Goal: Task Accomplishment & Management: Manage account settings

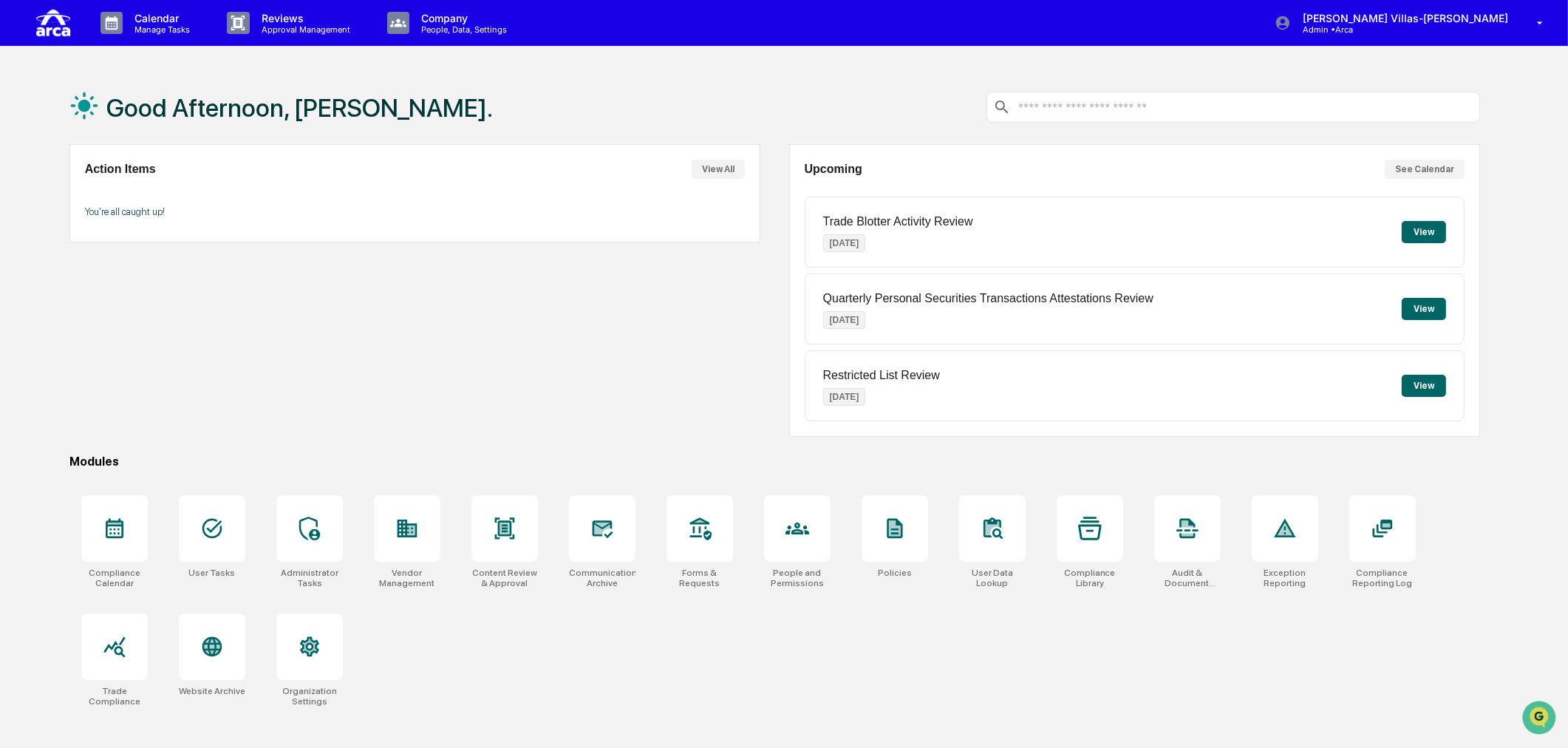
click at [540, 381] on div "Action Items View All You're all caught up!" at bounding box center [415, 290] width 691 height 293
click at [365, 318] on div "Action Items View All You're all caught up!" at bounding box center [415, 290] width 691 height 293
click at [318, 346] on div "Action Items View All You're all caught up!" at bounding box center [415, 290] width 691 height 293
click at [160, 215] on p "You're all caught up!" at bounding box center [415, 211] width 661 height 11
click at [319, 20] on p "Reviews" at bounding box center [303, 18] width 108 height 13
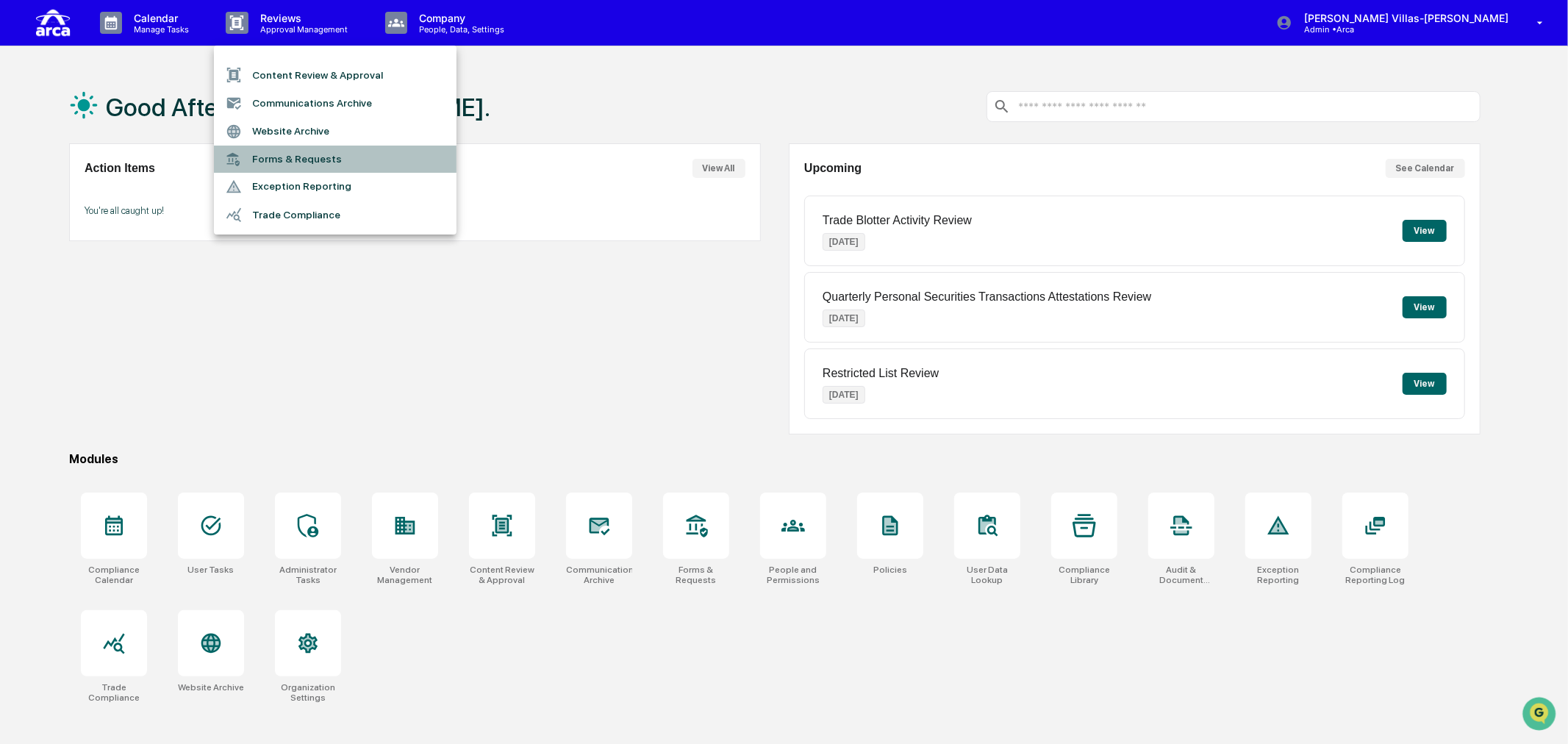
click at [278, 159] on li "Forms & Requests" at bounding box center [334, 159] width 242 height 28
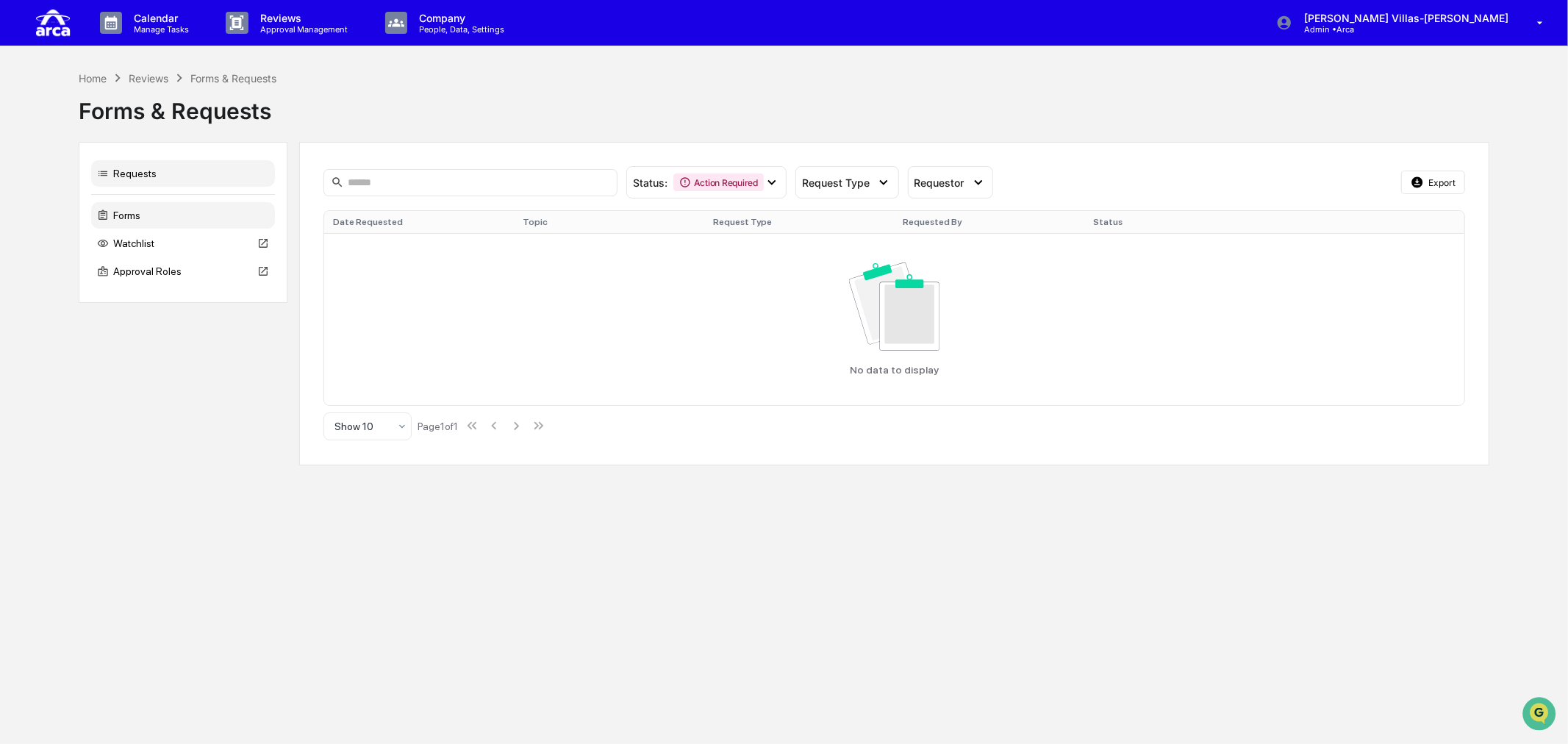
click at [195, 216] on div "Forms" at bounding box center [183, 216] width 184 height 27
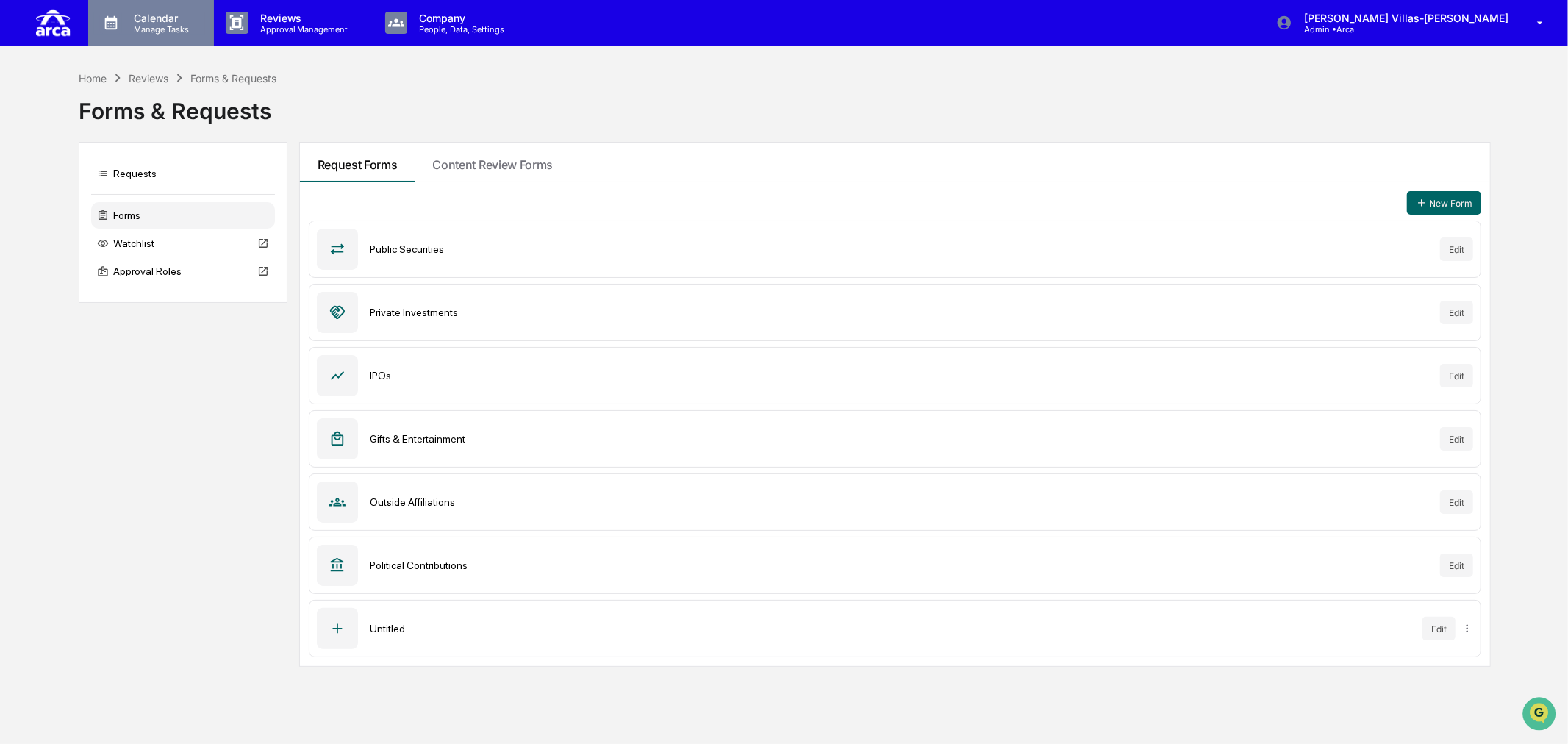
click at [145, 17] on p "Calendar" at bounding box center [159, 18] width 74 height 13
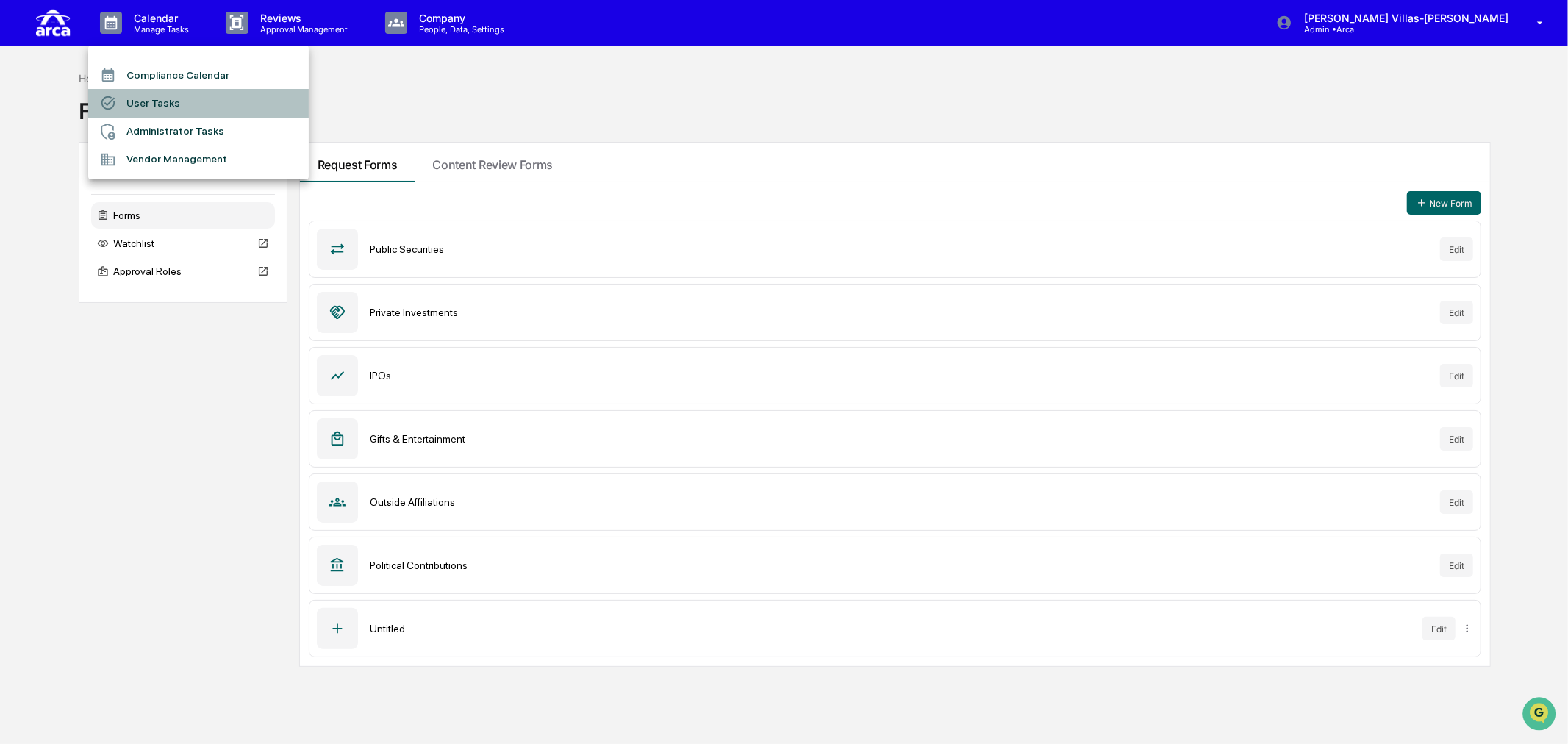
click at [145, 92] on li "User Tasks" at bounding box center [198, 103] width 221 height 28
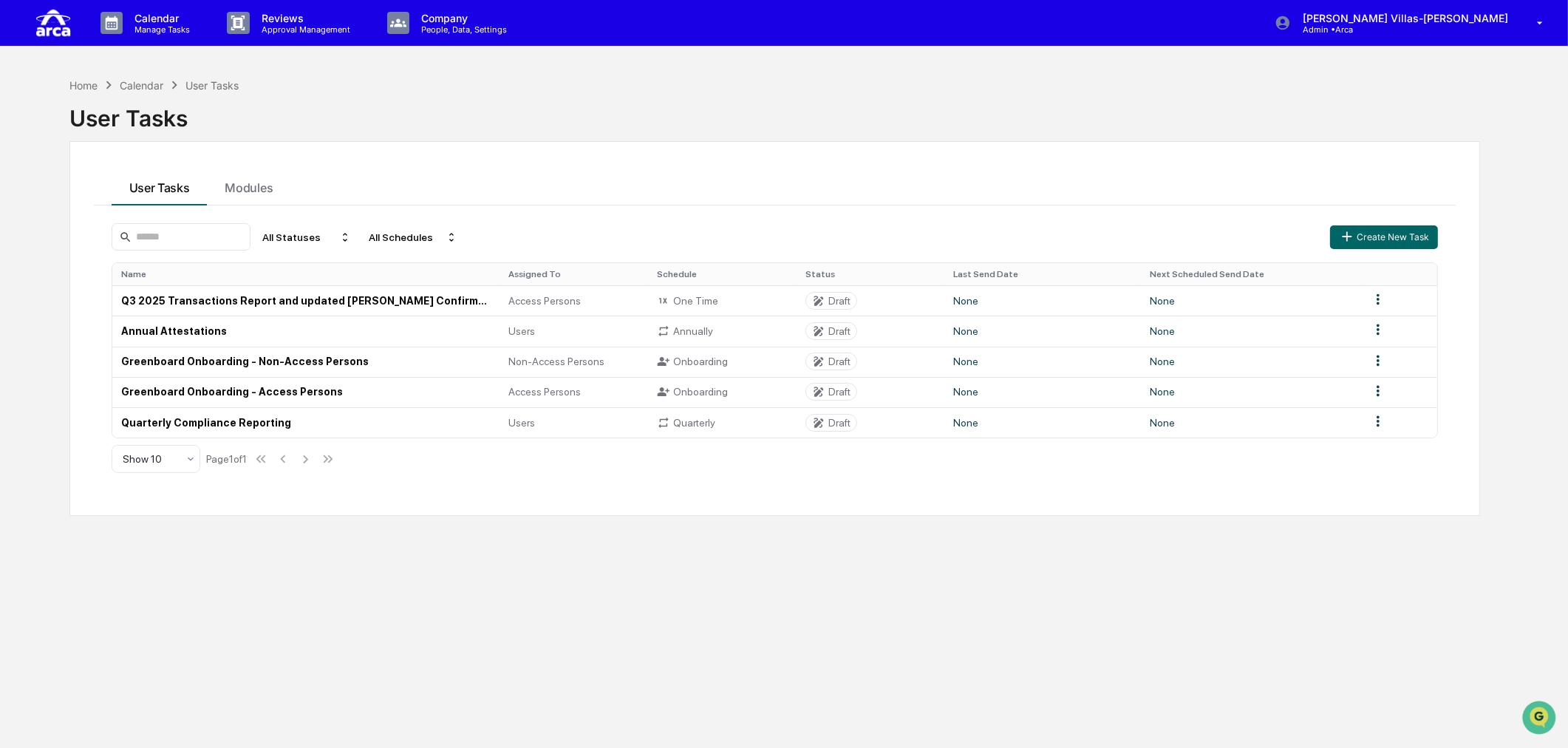
click at [178, 565] on div "Home Calendar User Tasks User Tasks User Tasks Modules All Statuses All Schedul…" at bounding box center [775, 444] width 1455 height 748
click at [155, 329] on td "Annual Attestations" at bounding box center [307, 330] width 388 height 30
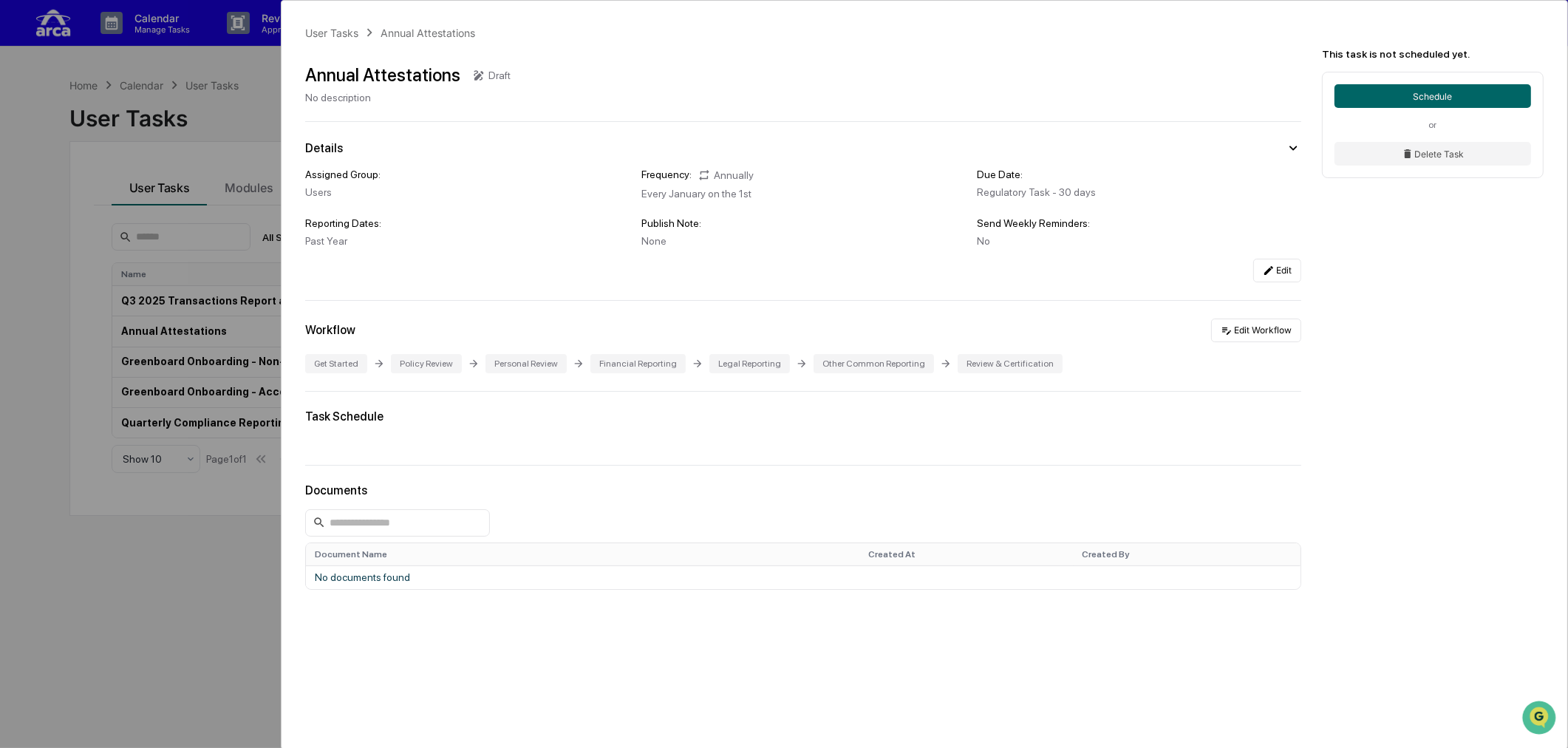
click at [198, 530] on div "User Tasks Annual Attestations Annual Attestations Draft No description Details…" at bounding box center [784, 374] width 1568 height 748
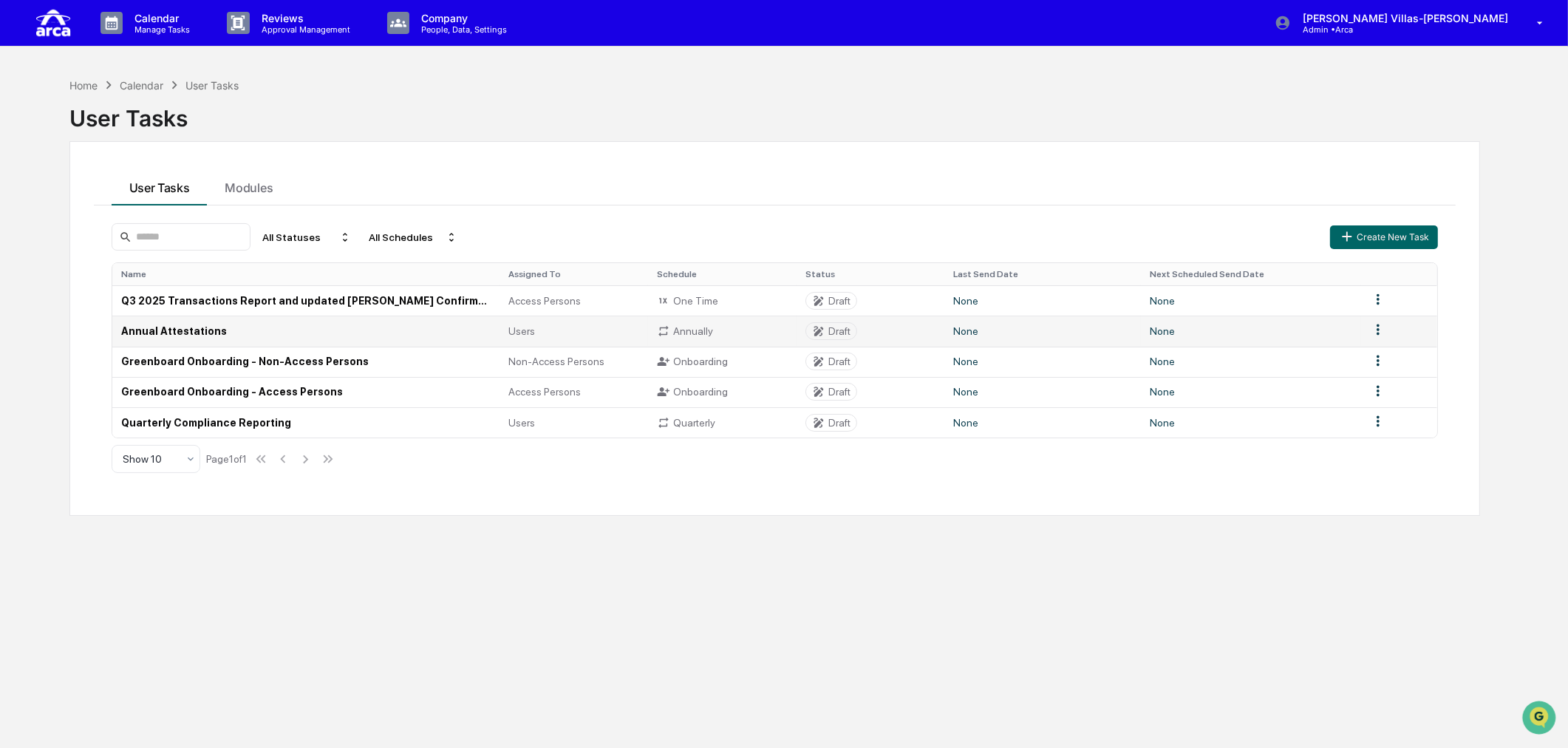
click at [159, 337] on td "Annual Attestations" at bounding box center [307, 330] width 388 height 30
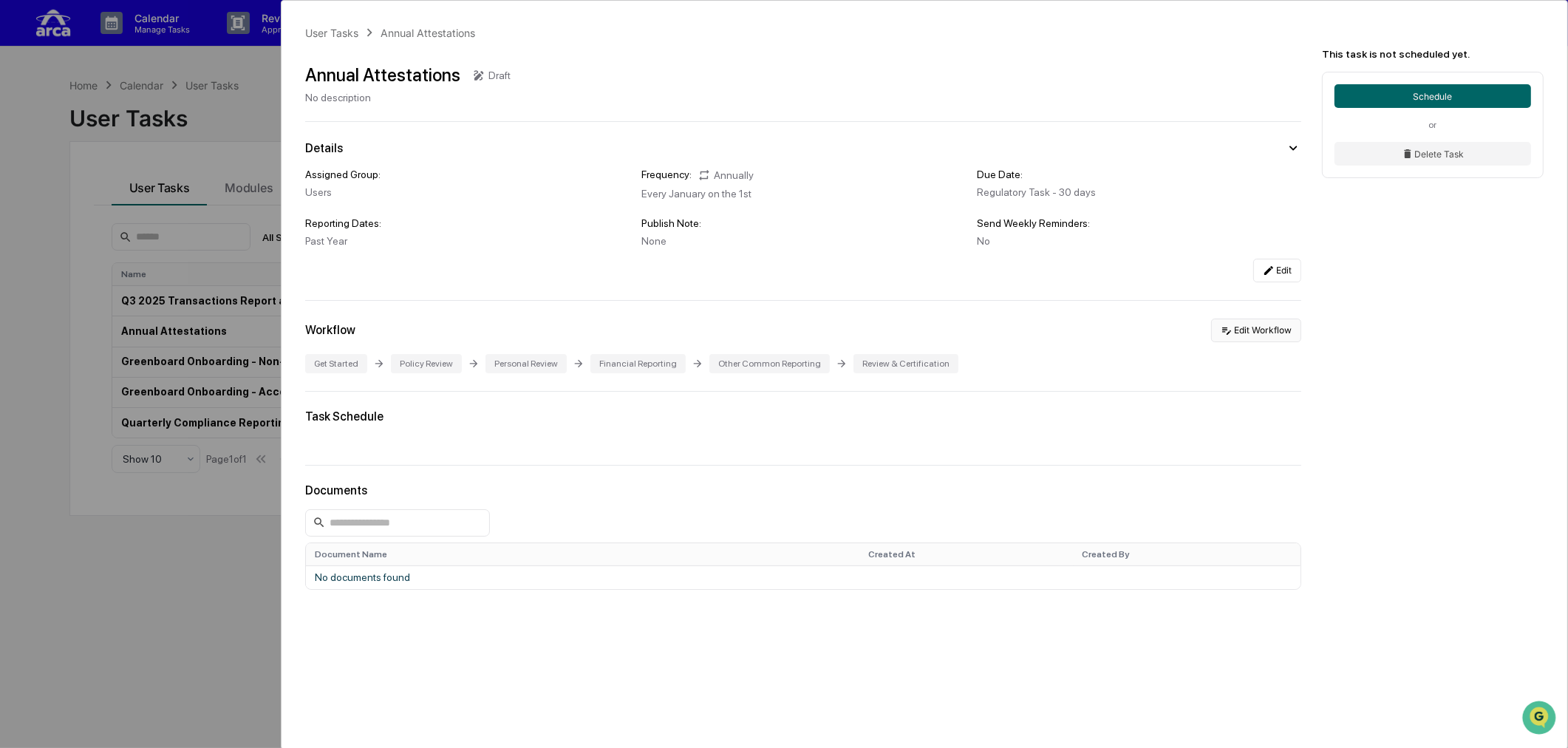
click at [1258, 330] on button "Edit Workflow" at bounding box center [1256, 330] width 90 height 23
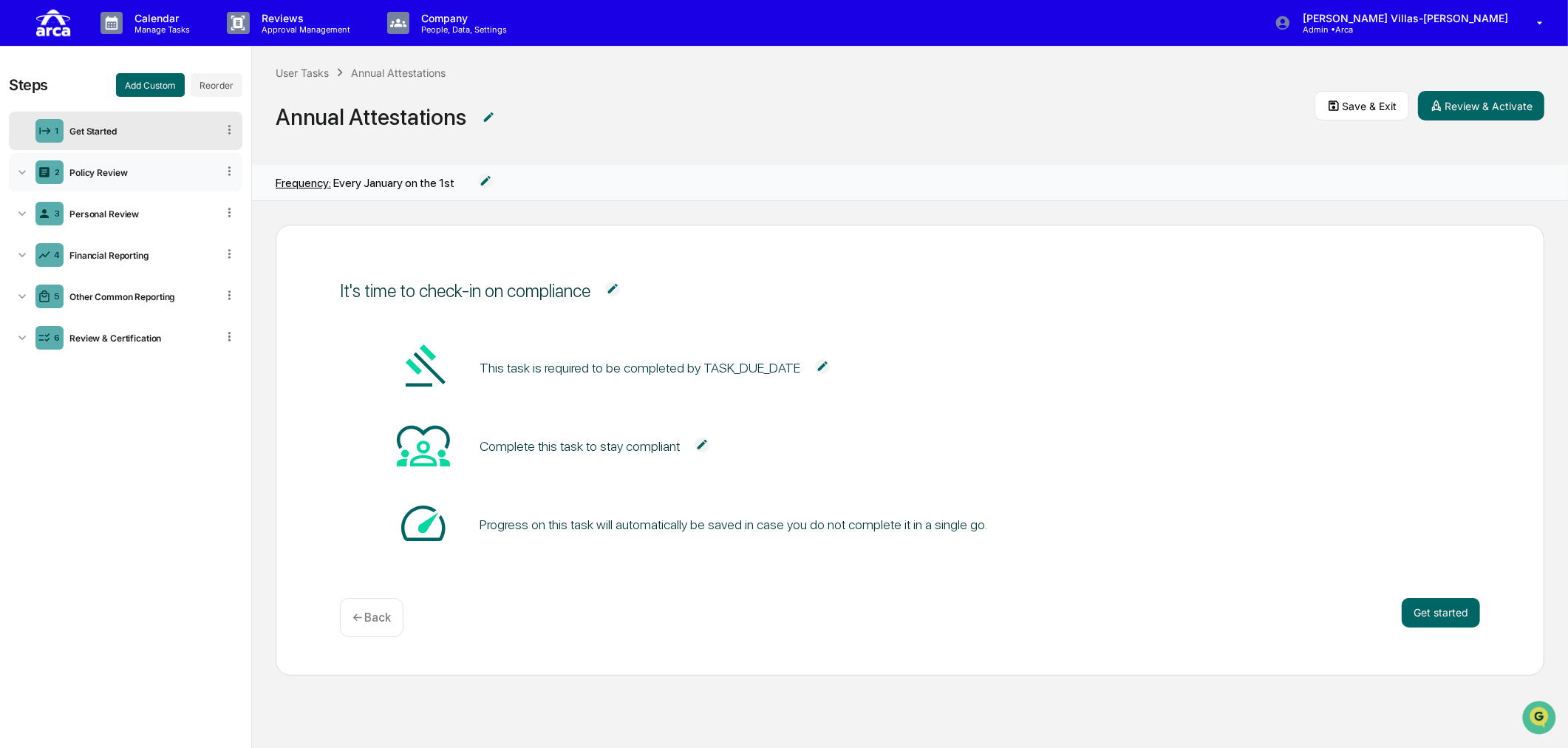
click at [122, 168] on div "Policy Review" at bounding box center [139, 172] width 153 height 11
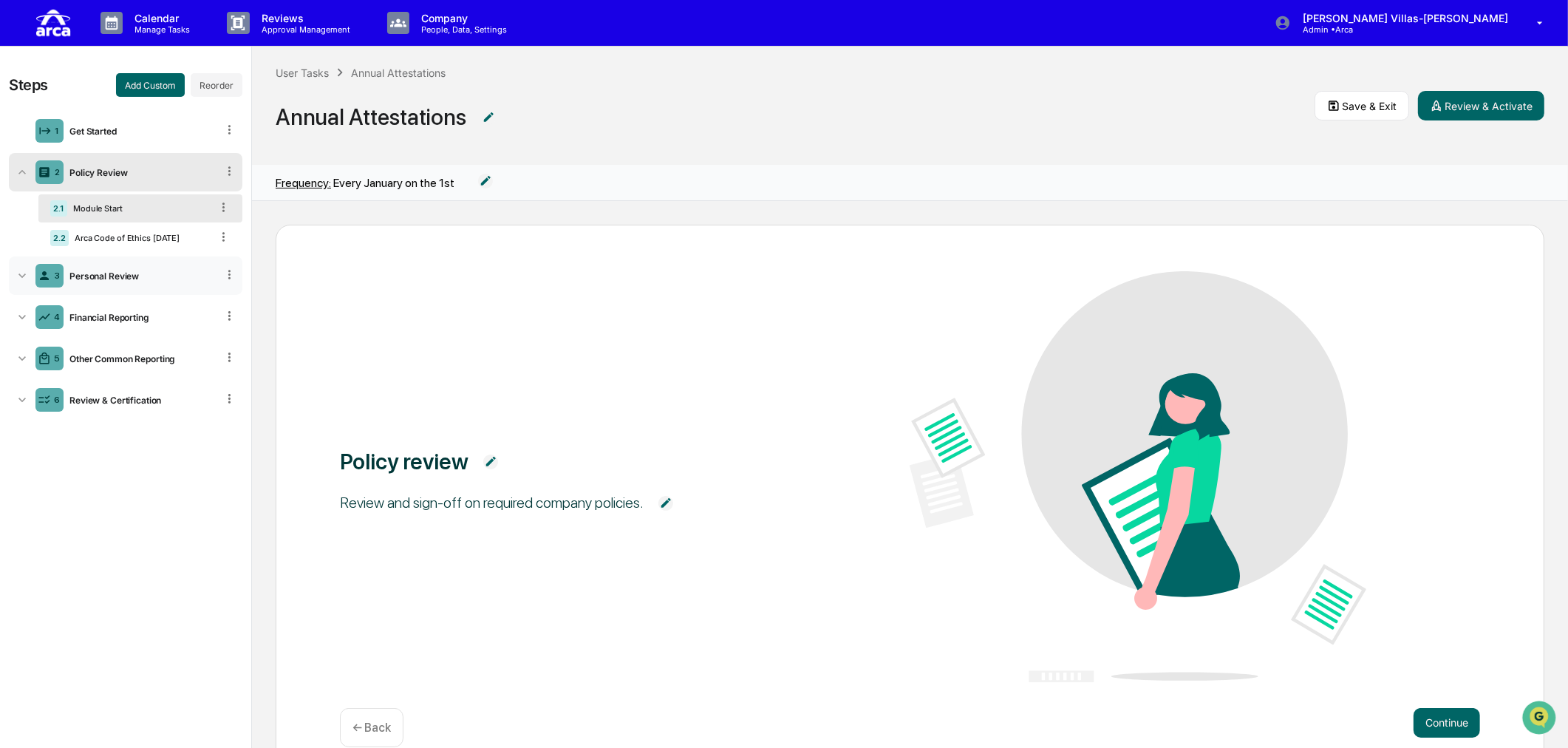
click at [134, 264] on div "3 Personal Review" at bounding box center [126, 276] width 234 height 38
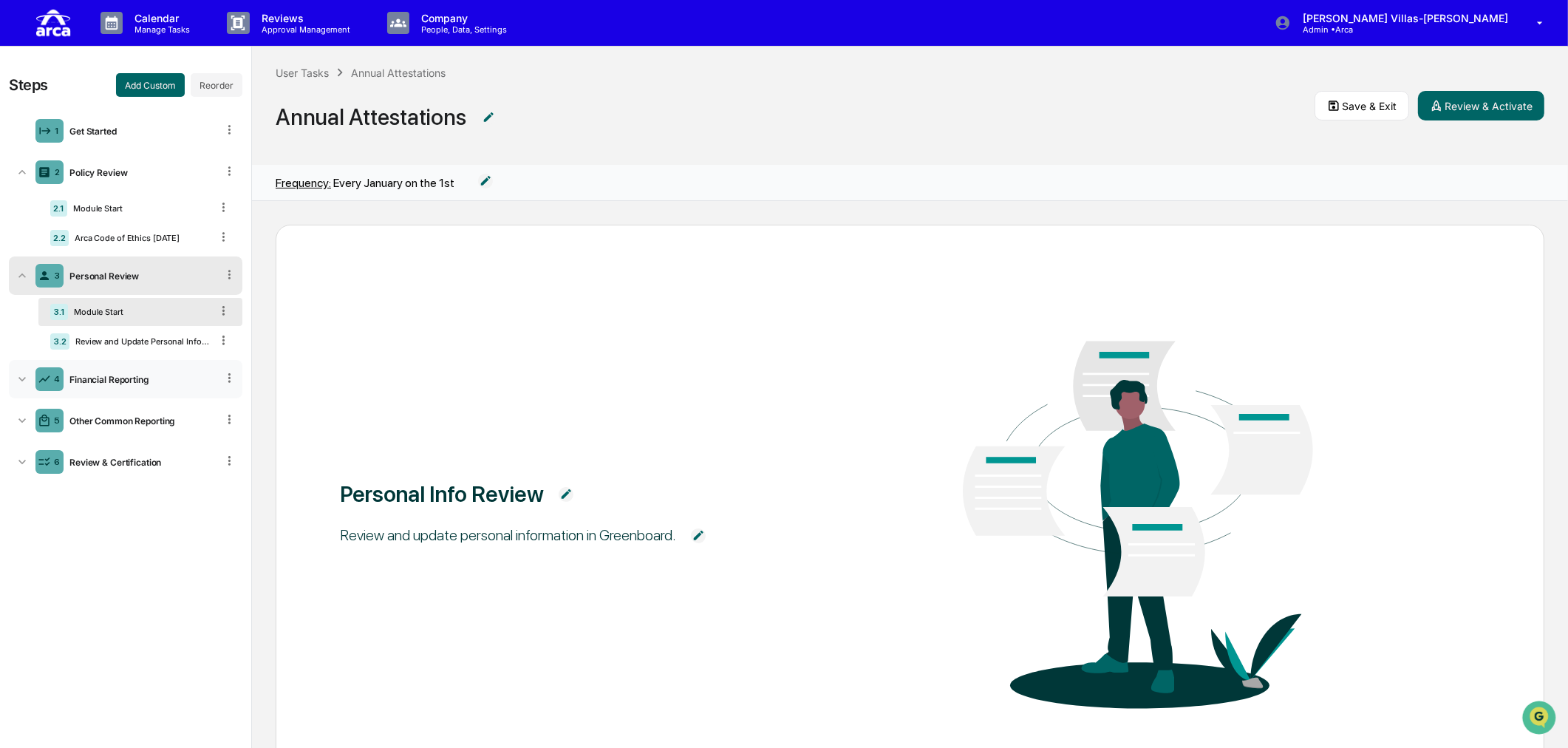
click at [96, 382] on div "Financial Reporting" at bounding box center [139, 380] width 153 height 11
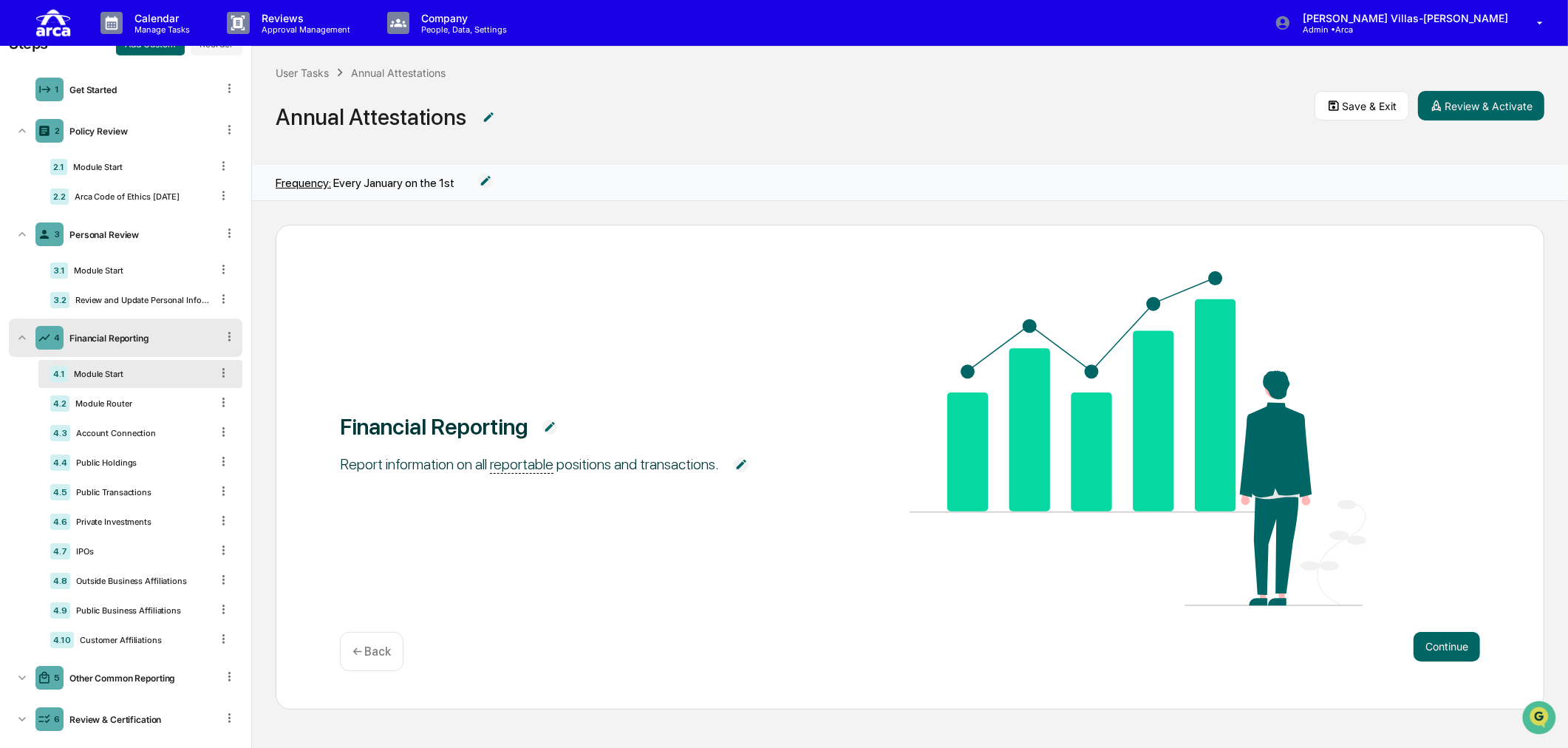
scroll to position [64, 0]
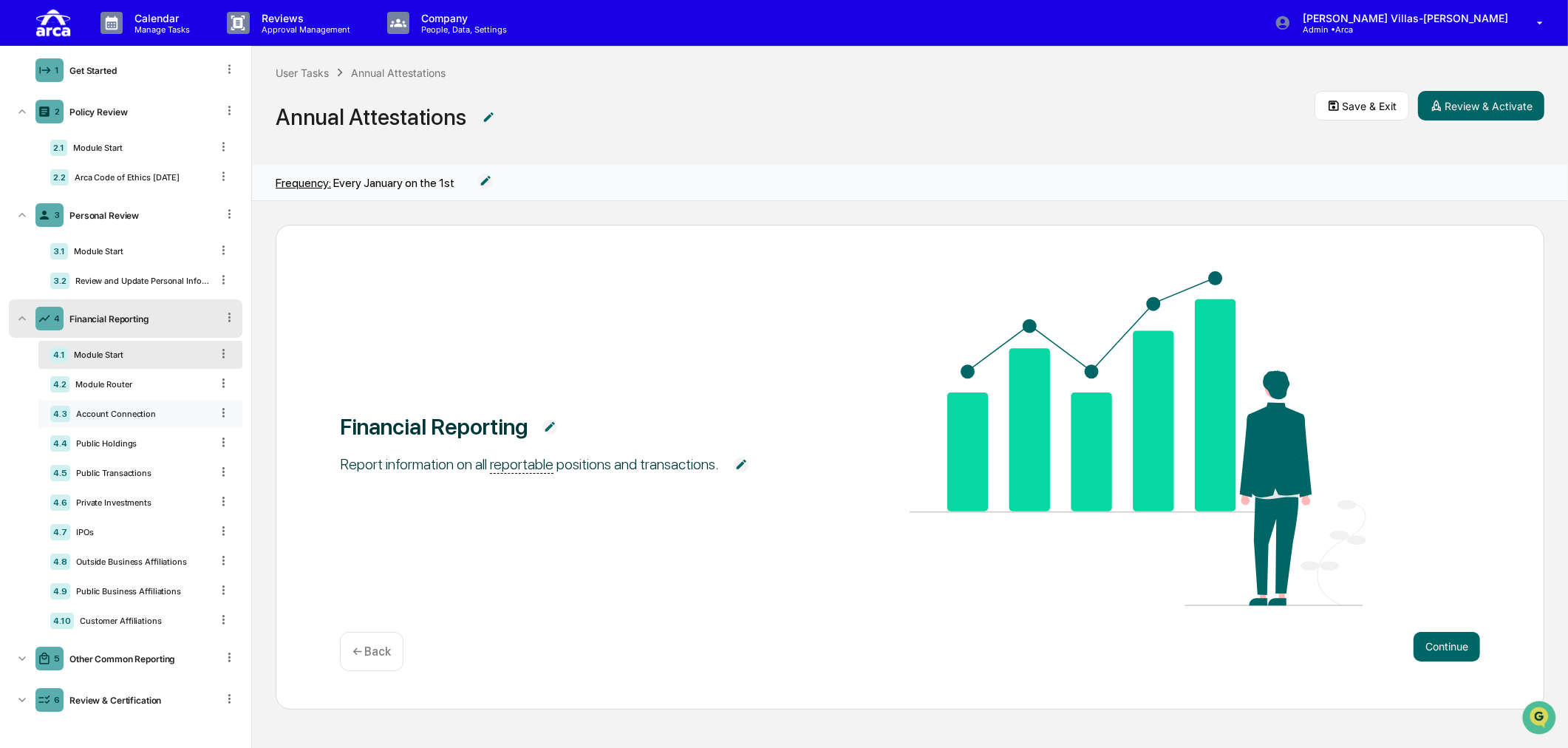
click at [98, 414] on div "Account Connection" at bounding box center [140, 414] width 140 height 10
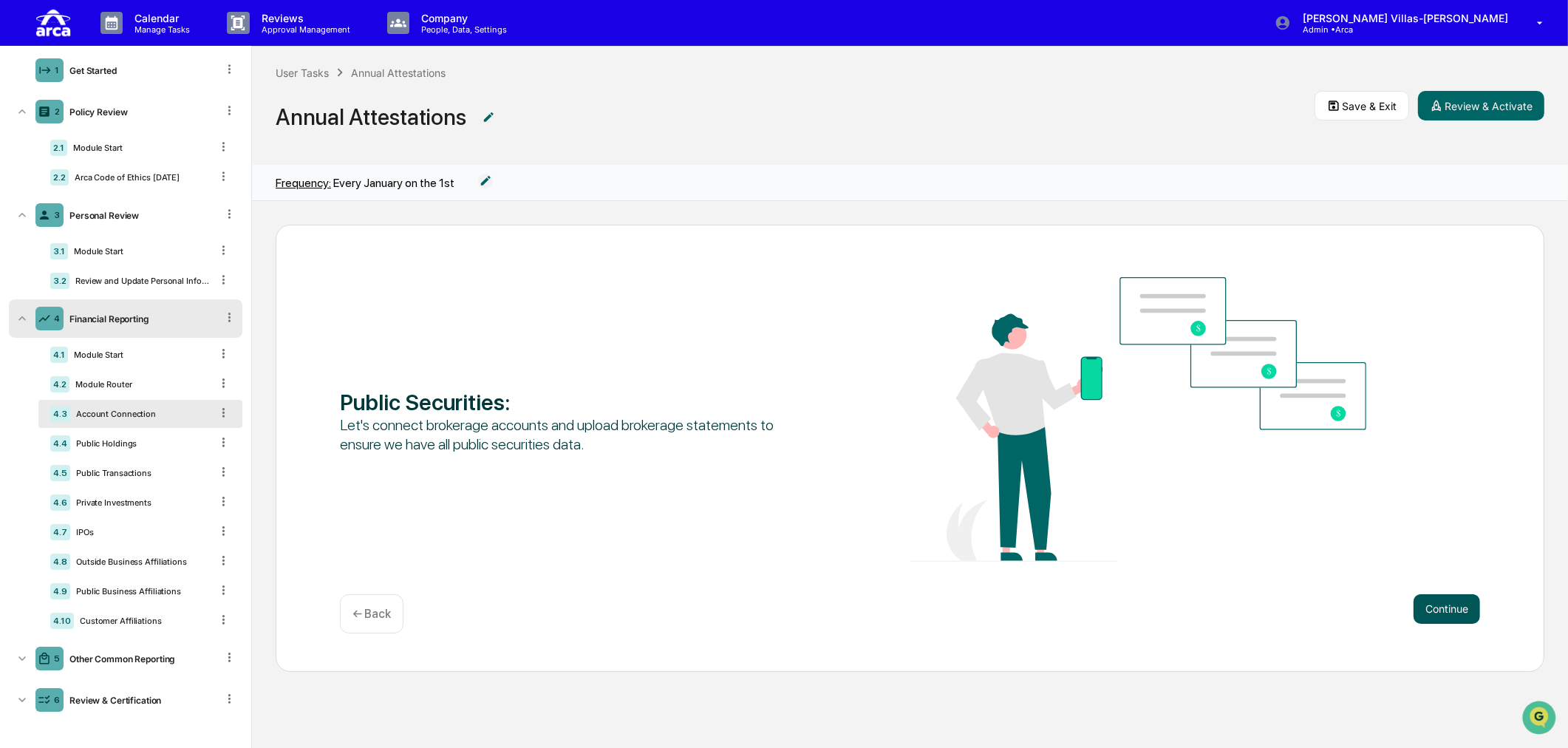
click at [1444, 612] on button "Continue" at bounding box center [1447, 609] width 67 height 29
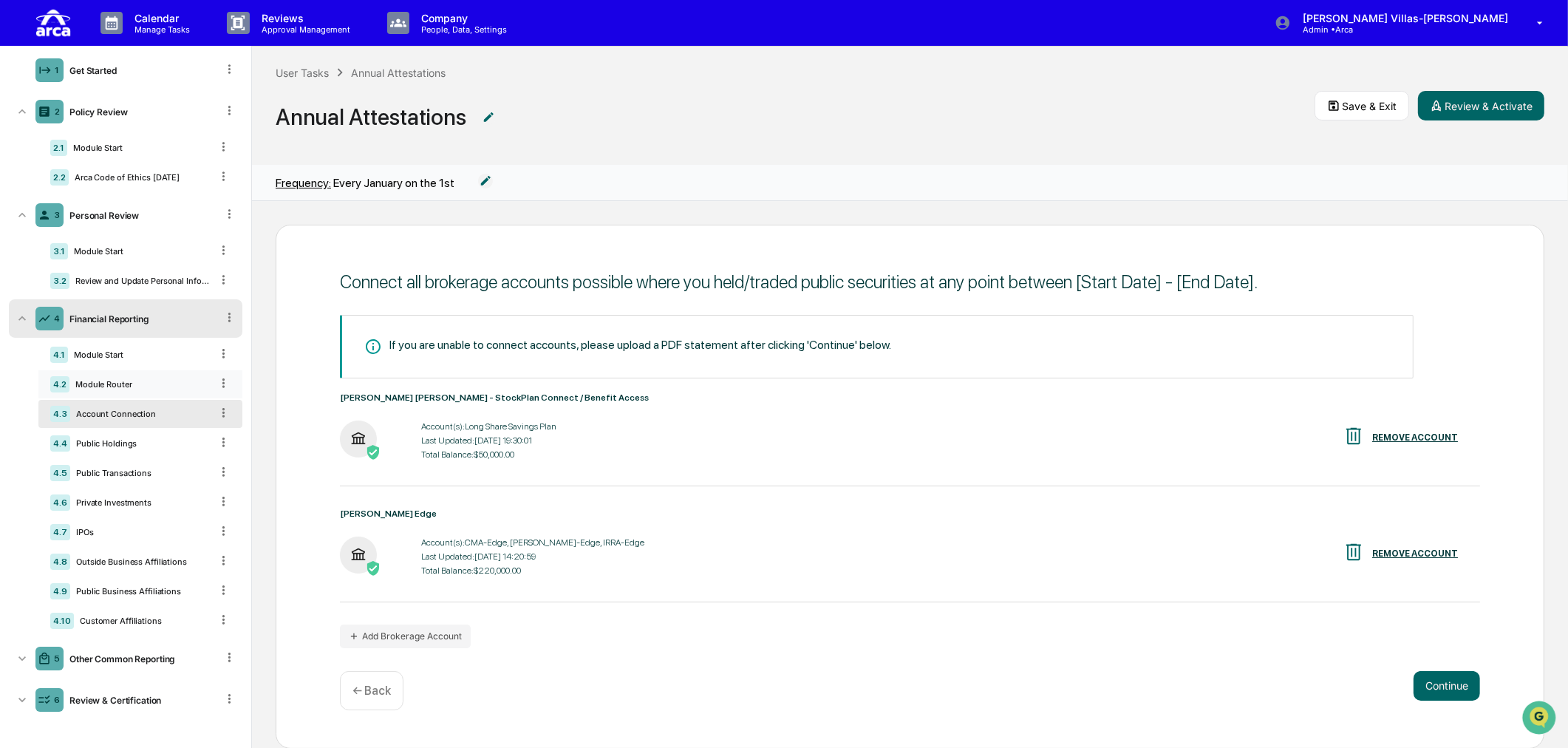
scroll to position [1, 0]
click at [1528, 714] on img "Open customer support" at bounding box center [1539, 717] width 37 height 29
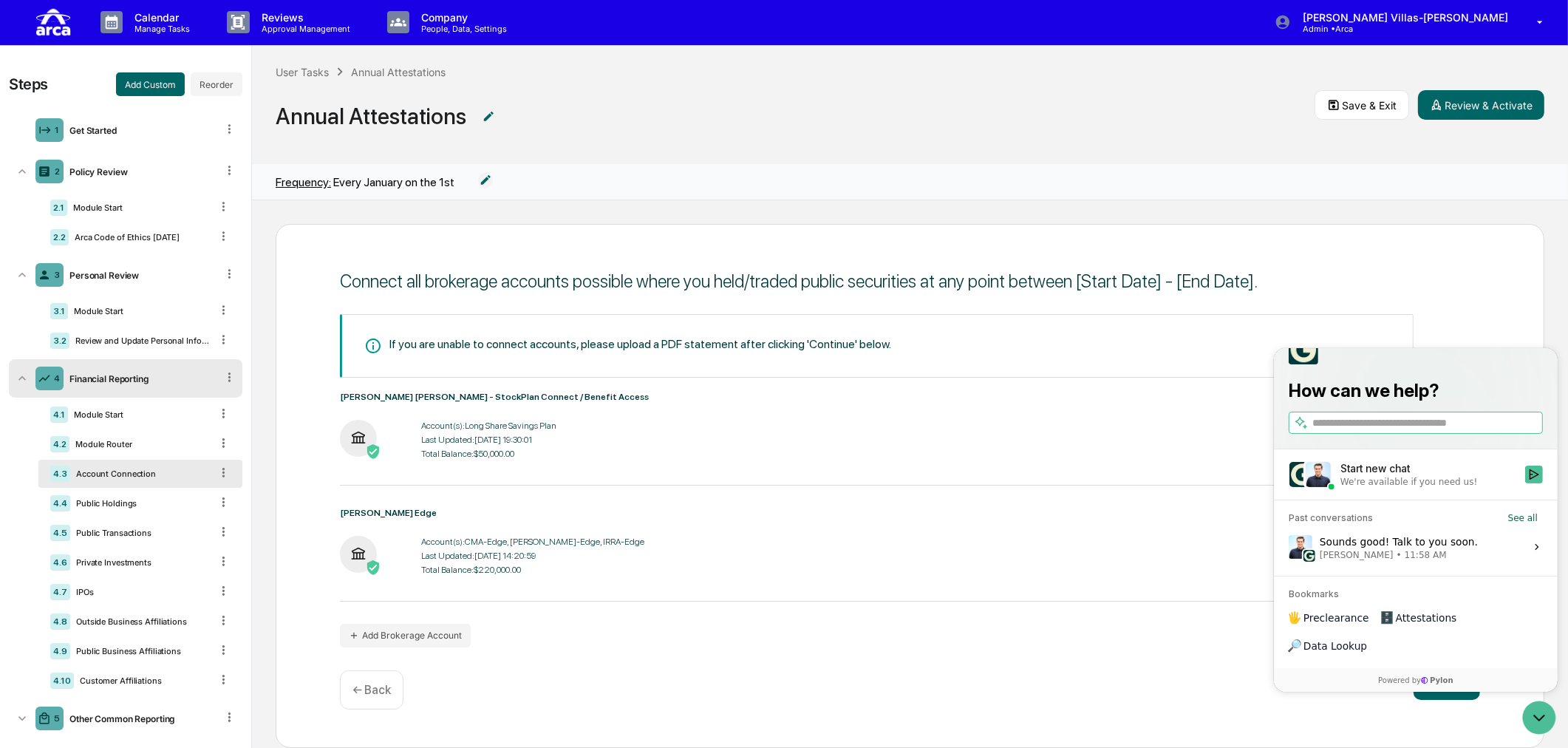
scroll to position [0, 0]
click at [955, 660] on div "Connect all brokerage accounts possible where you held/traded public securities…" at bounding box center [910, 486] width 1269 height 524
click at [1017, 135] on span "Annual Attestations" at bounding box center [794, 117] width 1039 height 49
click at [1014, 101] on span "Annual Attestations" at bounding box center [794, 117] width 1039 height 49
click at [787, 108] on span "Annual Attestations" at bounding box center [794, 117] width 1039 height 49
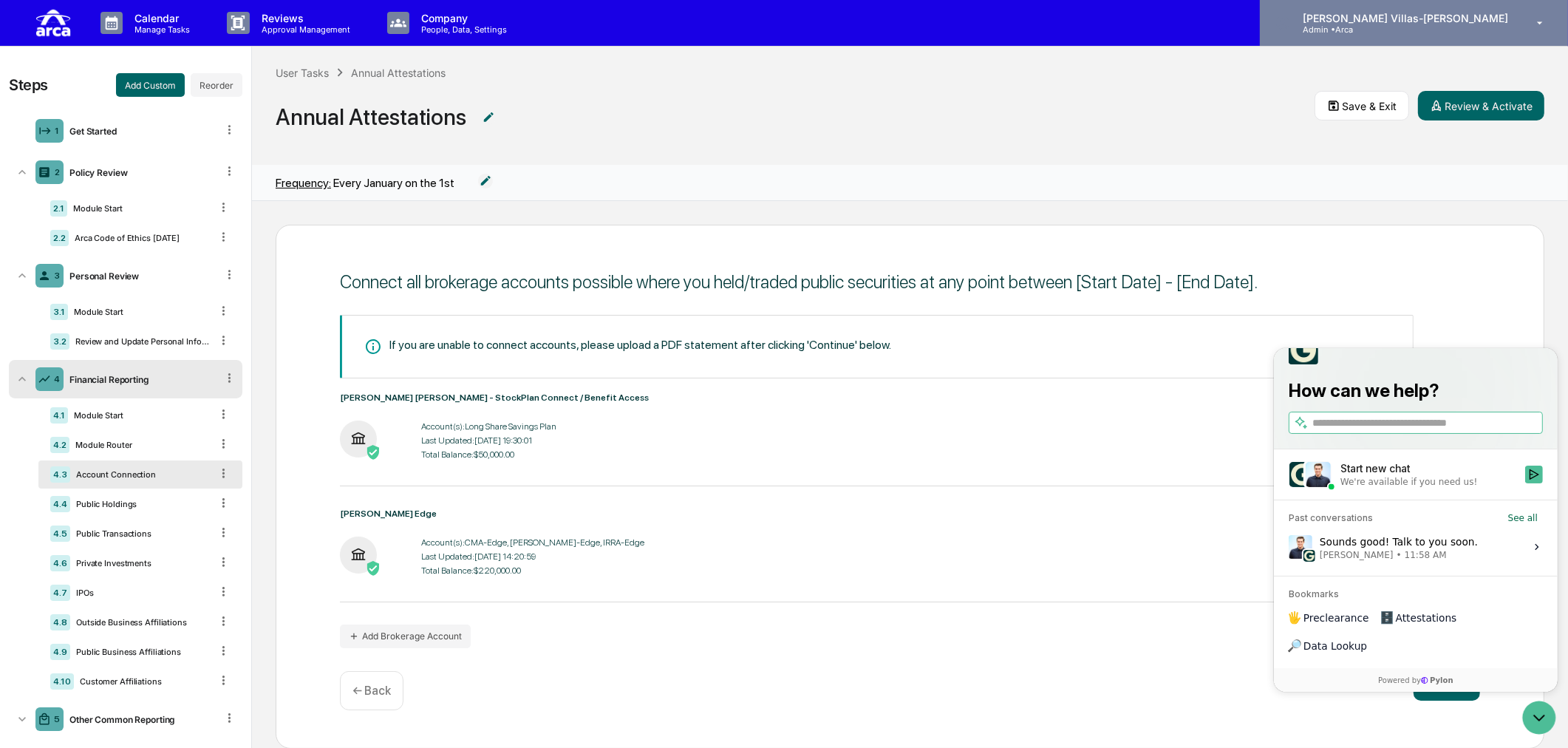
click at [1450, 17] on p "[PERSON_NAME] Villas-[PERSON_NAME]" at bounding box center [1403, 18] width 224 height 13
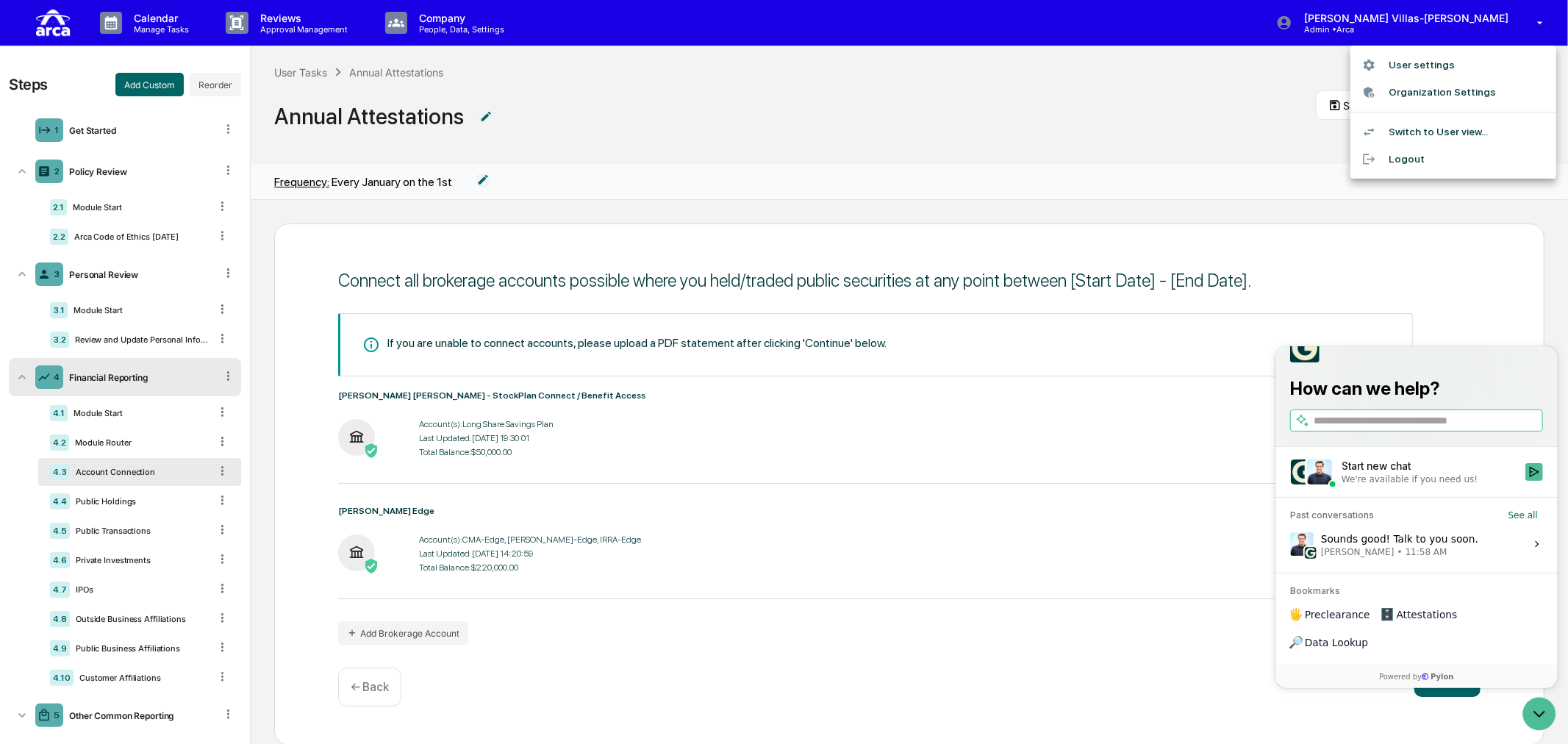
click at [638, 92] on div at bounding box center [784, 372] width 1568 height 744
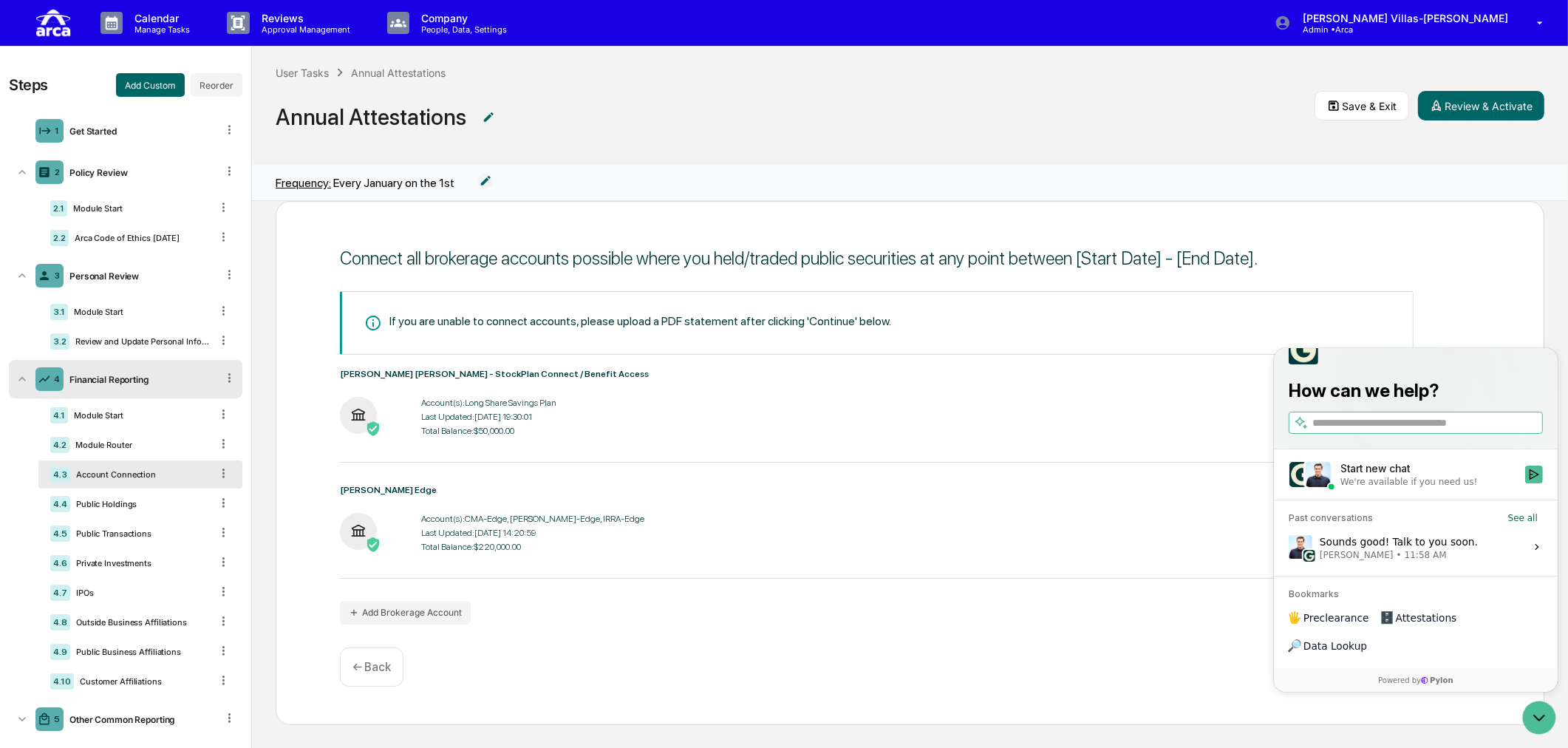
scroll to position [1, 0]
click at [744, 658] on div "Continue ← Back" at bounding box center [910, 666] width 1140 height 39
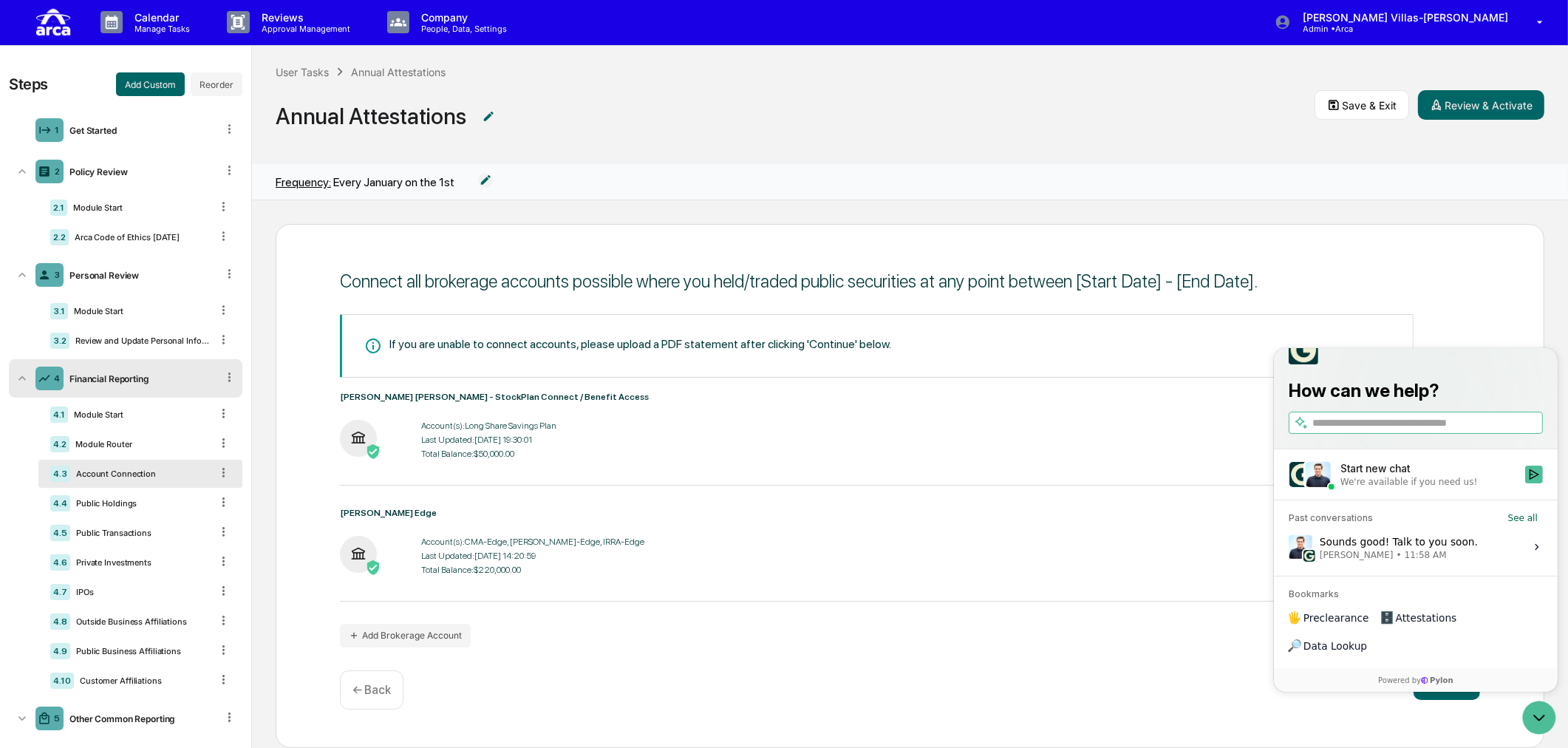
scroll to position [0, 0]
click at [1396, 475] on div "Start new chat" at bounding box center [1427, 467] width 176 height 15
click at [1525, 483] on button "Start new chat We're available if you need us!" at bounding box center [1533, 474] width 17 height 17
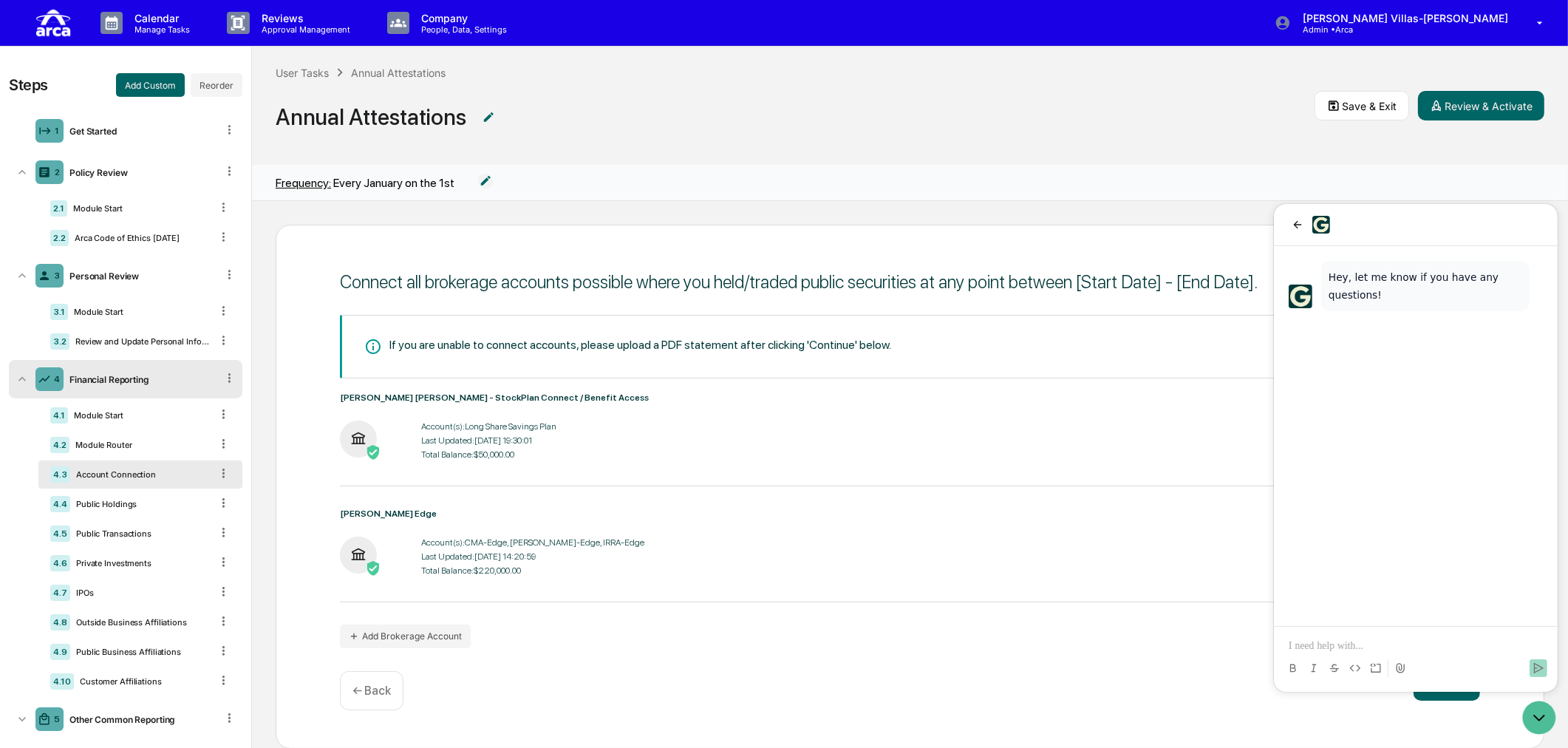
drag, startPoint x: 860, startPoint y: 106, endPoint x: 847, endPoint y: 114, distance: 15.3
click at [858, 106] on span "Annual Attestations" at bounding box center [794, 117] width 1039 height 49
click at [1302, 224] on icon "back" at bounding box center [1297, 224] width 12 height 12
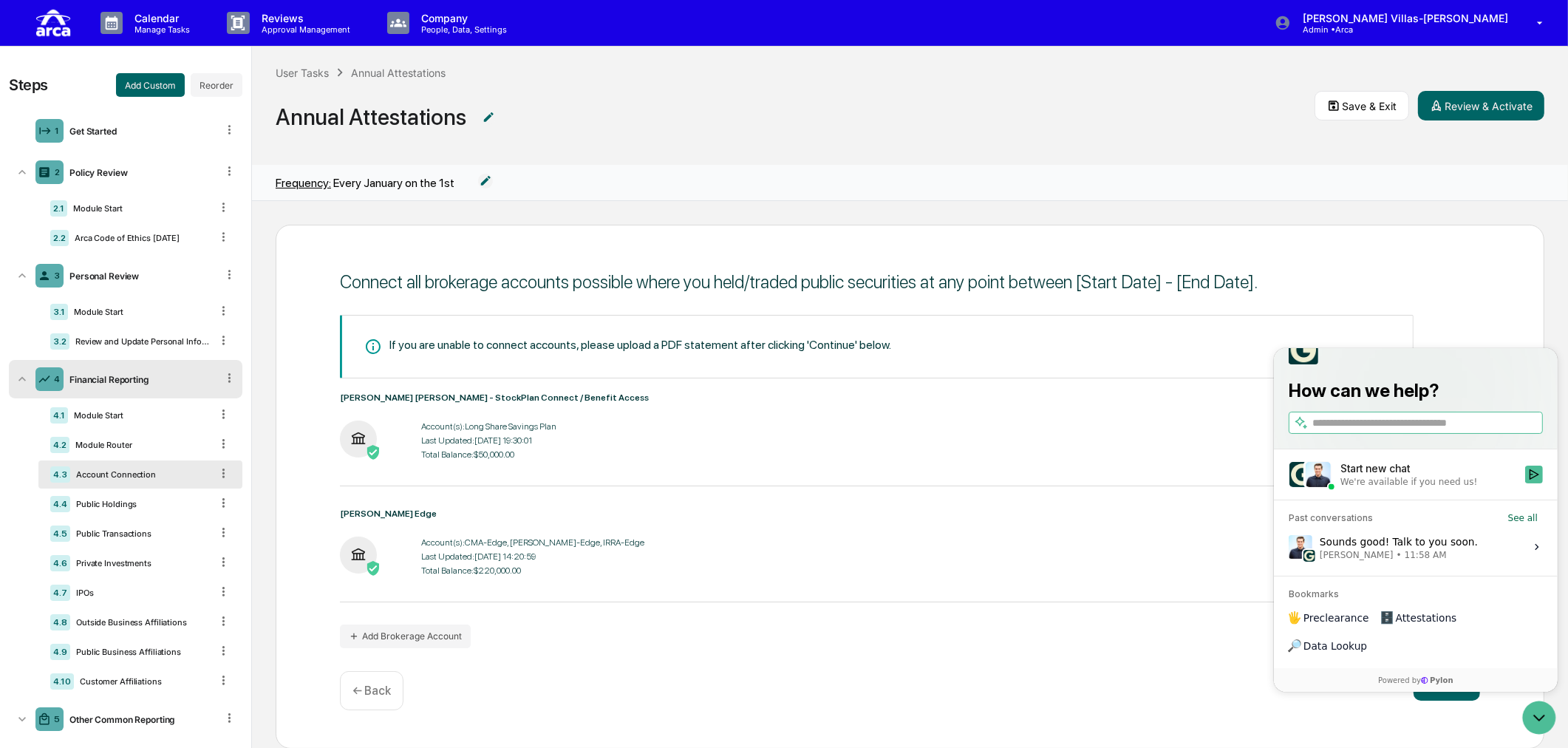
click at [743, 117] on span "Annual Attestations" at bounding box center [794, 117] width 1039 height 49
click at [807, 129] on span "Annual Attestations" at bounding box center [794, 117] width 1039 height 49
click at [808, 93] on span "Annual Attestations" at bounding box center [794, 117] width 1039 height 49
click at [643, 111] on span "Annual Attestations" at bounding box center [794, 116] width 1039 height 49
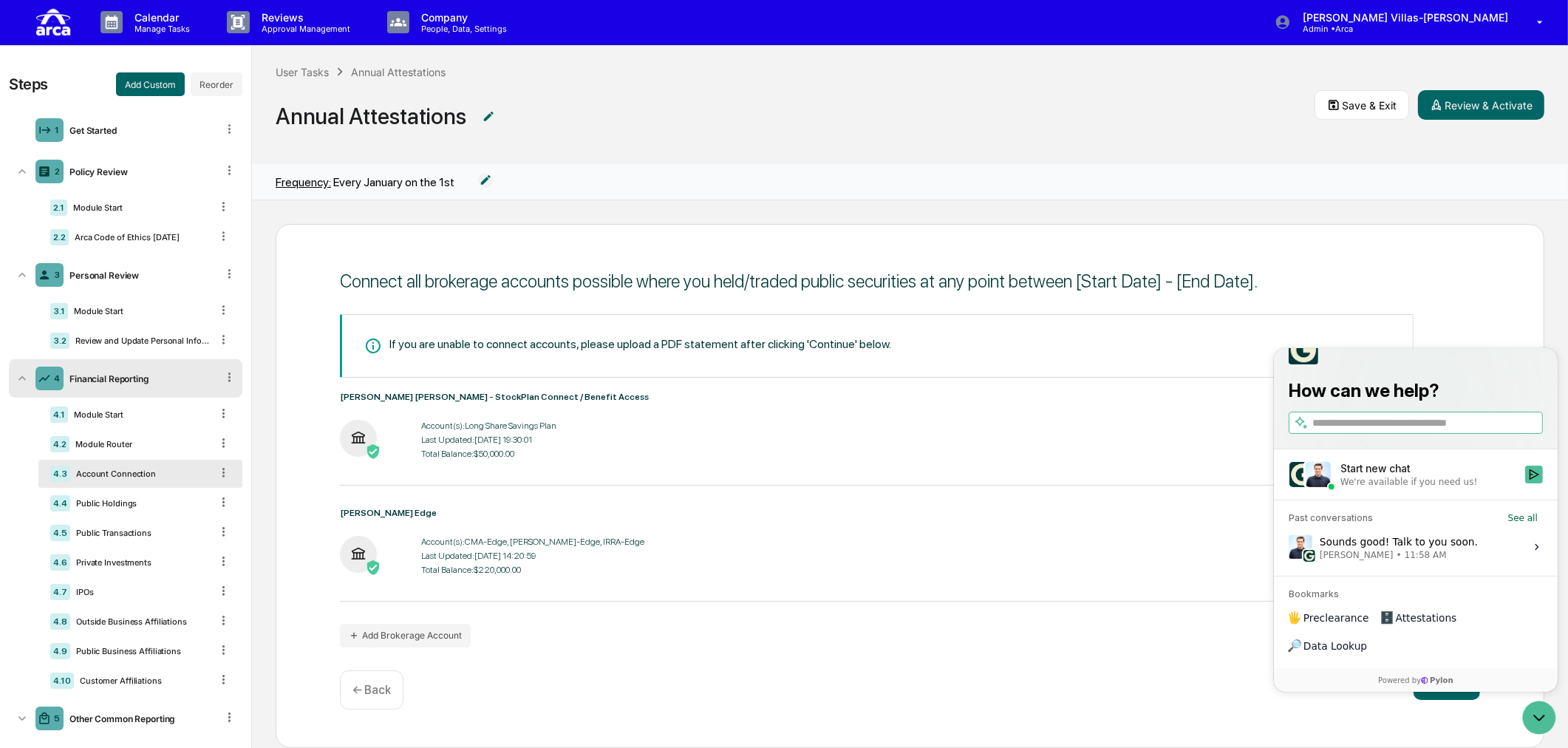
click at [1017, 120] on span "Annual Attestations" at bounding box center [794, 116] width 1039 height 49
click at [763, 121] on span "Annual Attestations" at bounding box center [794, 116] width 1039 height 49
click at [1168, 108] on span "Annual Attestations" at bounding box center [794, 116] width 1039 height 49
click at [1221, 74] on div "User Tasks Annual Attestations Annual Attestations" at bounding box center [794, 105] width 1039 height 83
click at [1213, 141] on div "Annual Attestations" at bounding box center [794, 113] width 1039 height 67
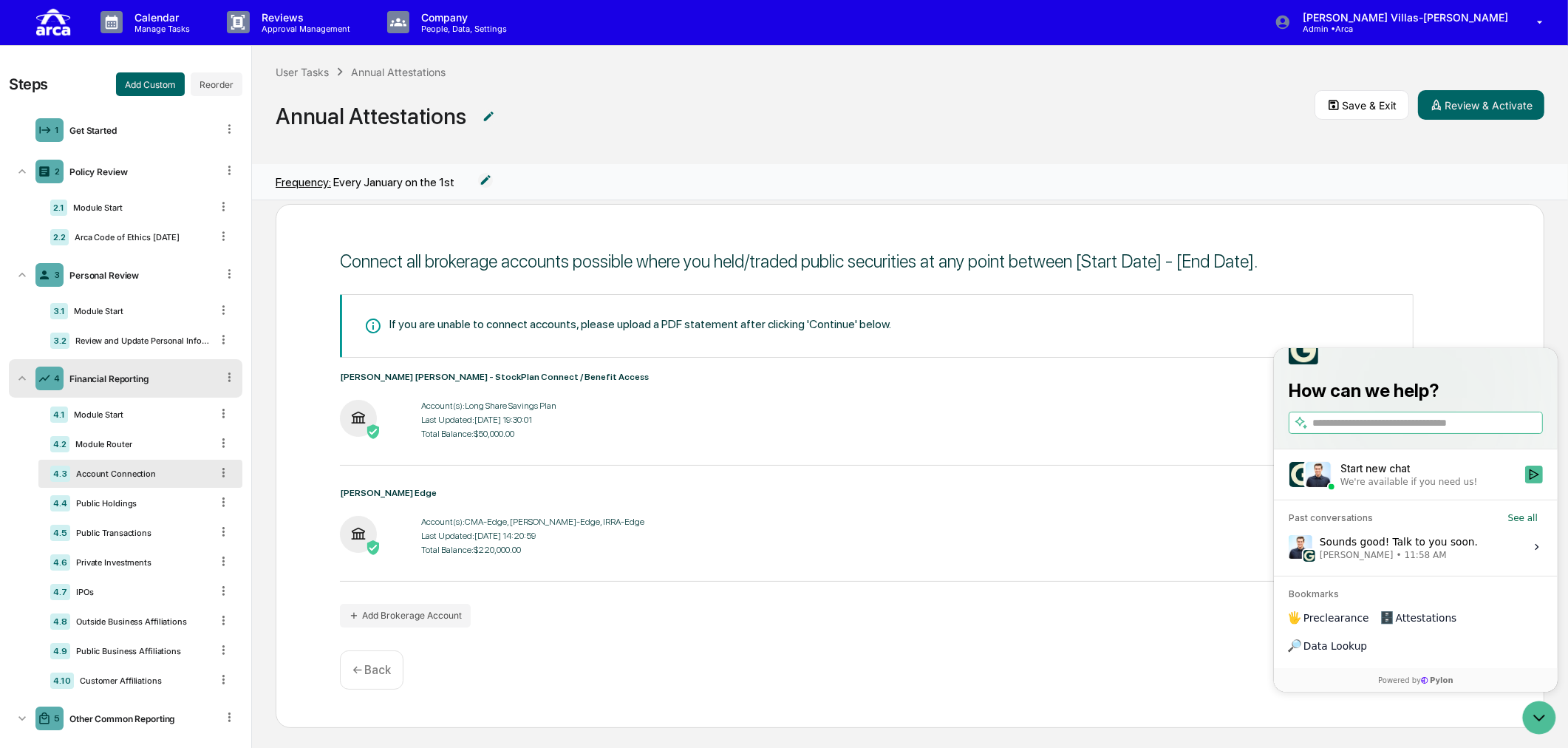
scroll to position [25, 0]
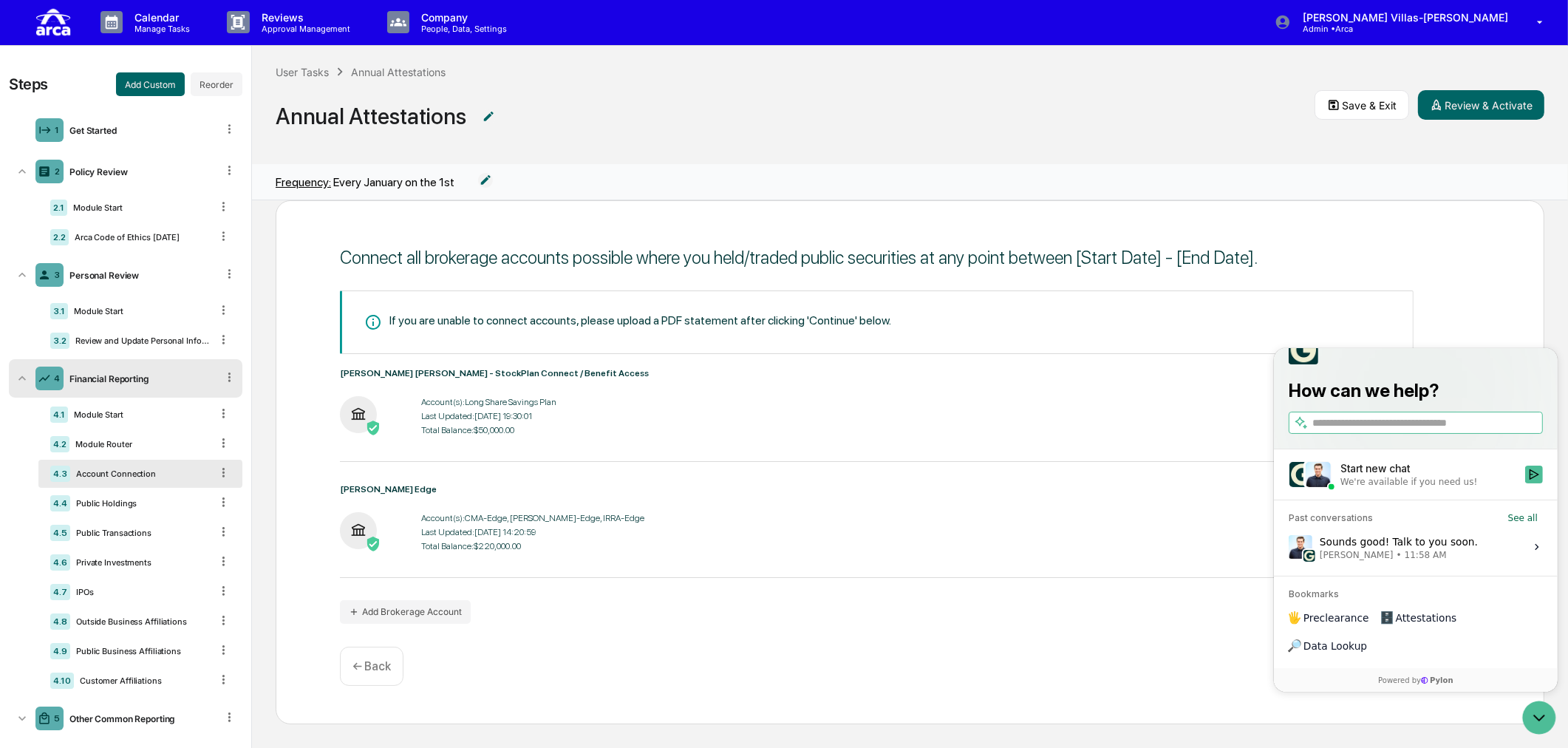
click at [722, 117] on span "Annual Attestations" at bounding box center [794, 116] width 1039 height 49
click at [1099, 636] on div "Connect all brokerage accounts possible where you held/traded public securities…" at bounding box center [910, 462] width 1269 height 524
click at [871, 103] on span "Annual Attestations" at bounding box center [794, 116] width 1039 height 49
click at [968, 140] on span "Annual Attestations" at bounding box center [794, 116] width 1039 height 49
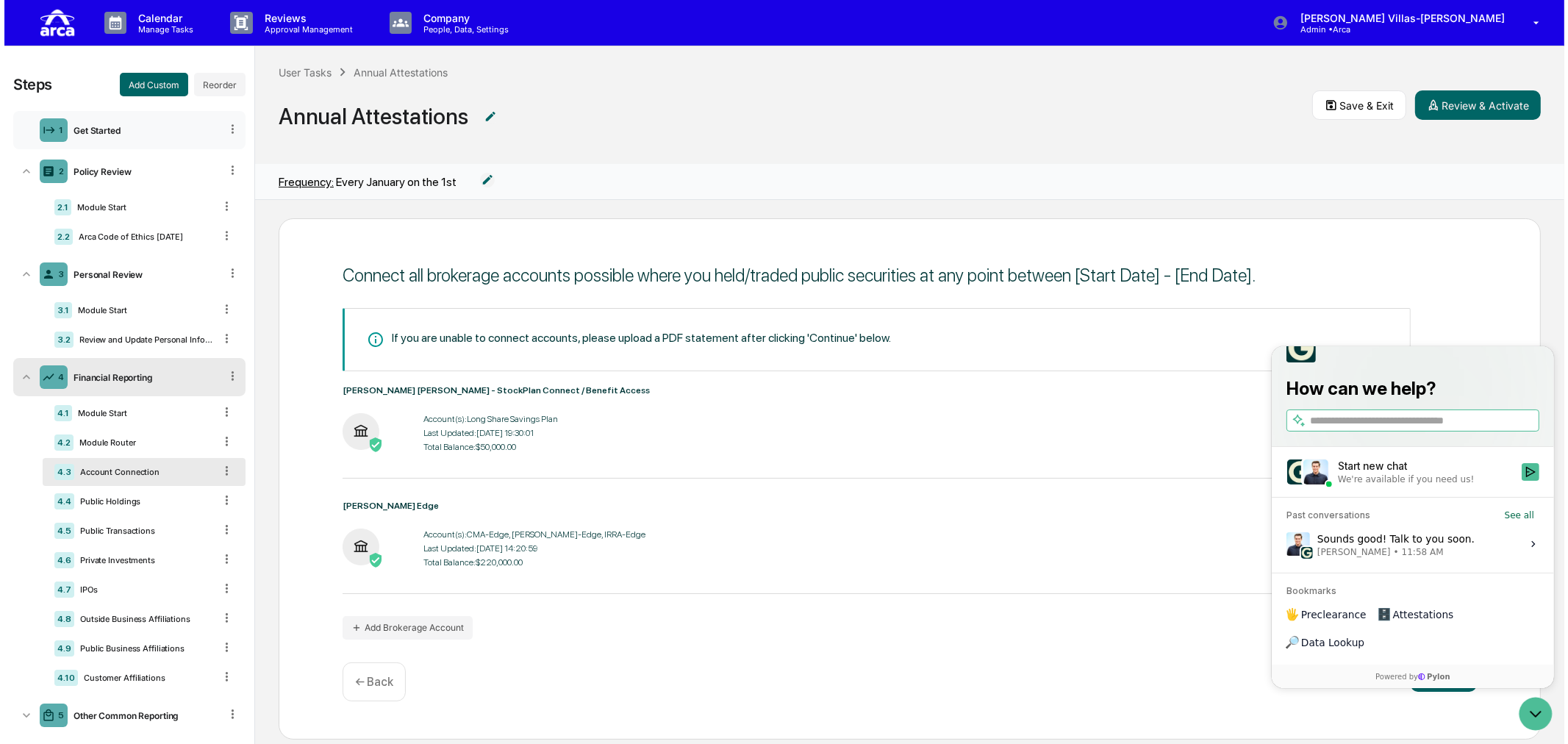
scroll to position [0, 0]
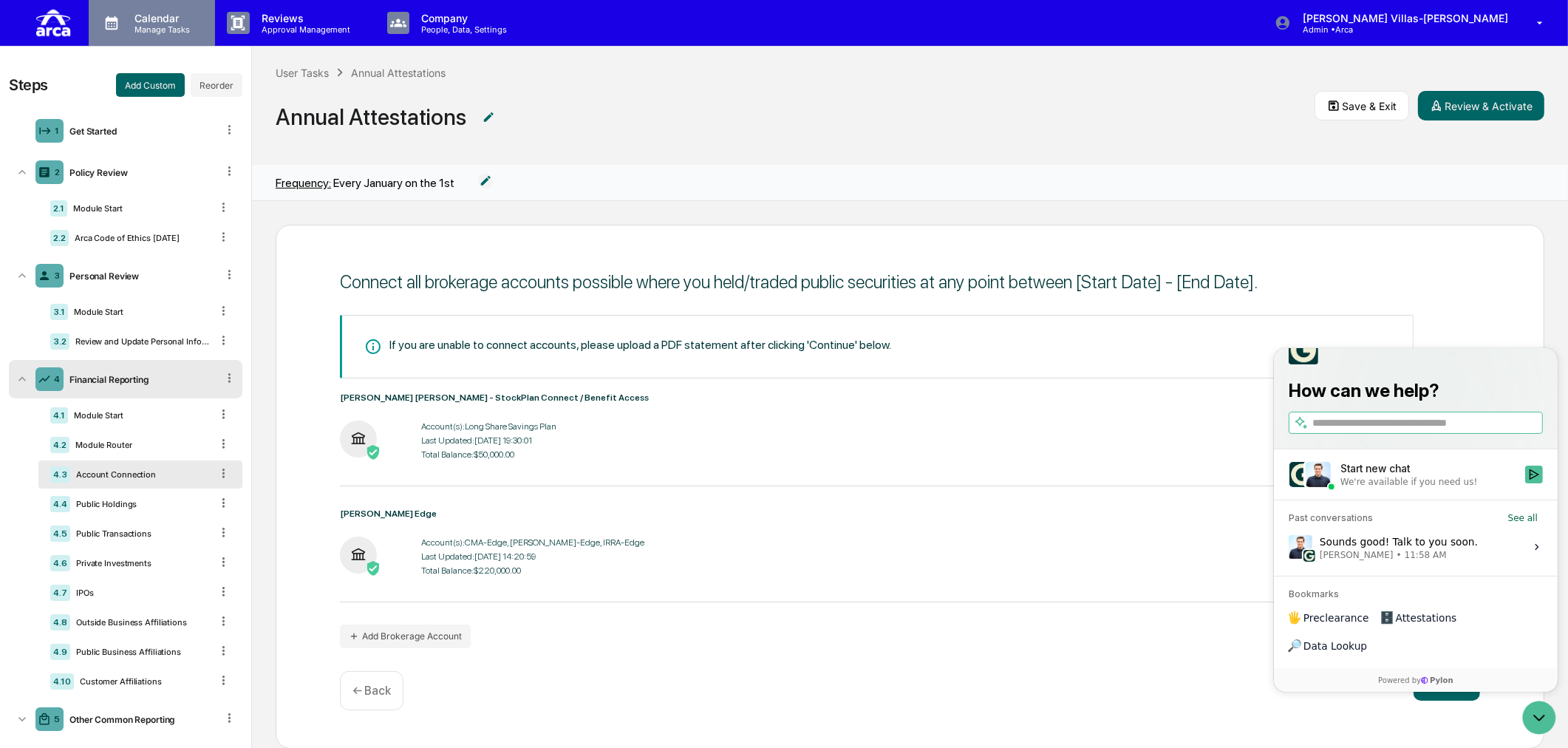
click at [165, 24] on p "Manage Tasks" at bounding box center [160, 29] width 75 height 10
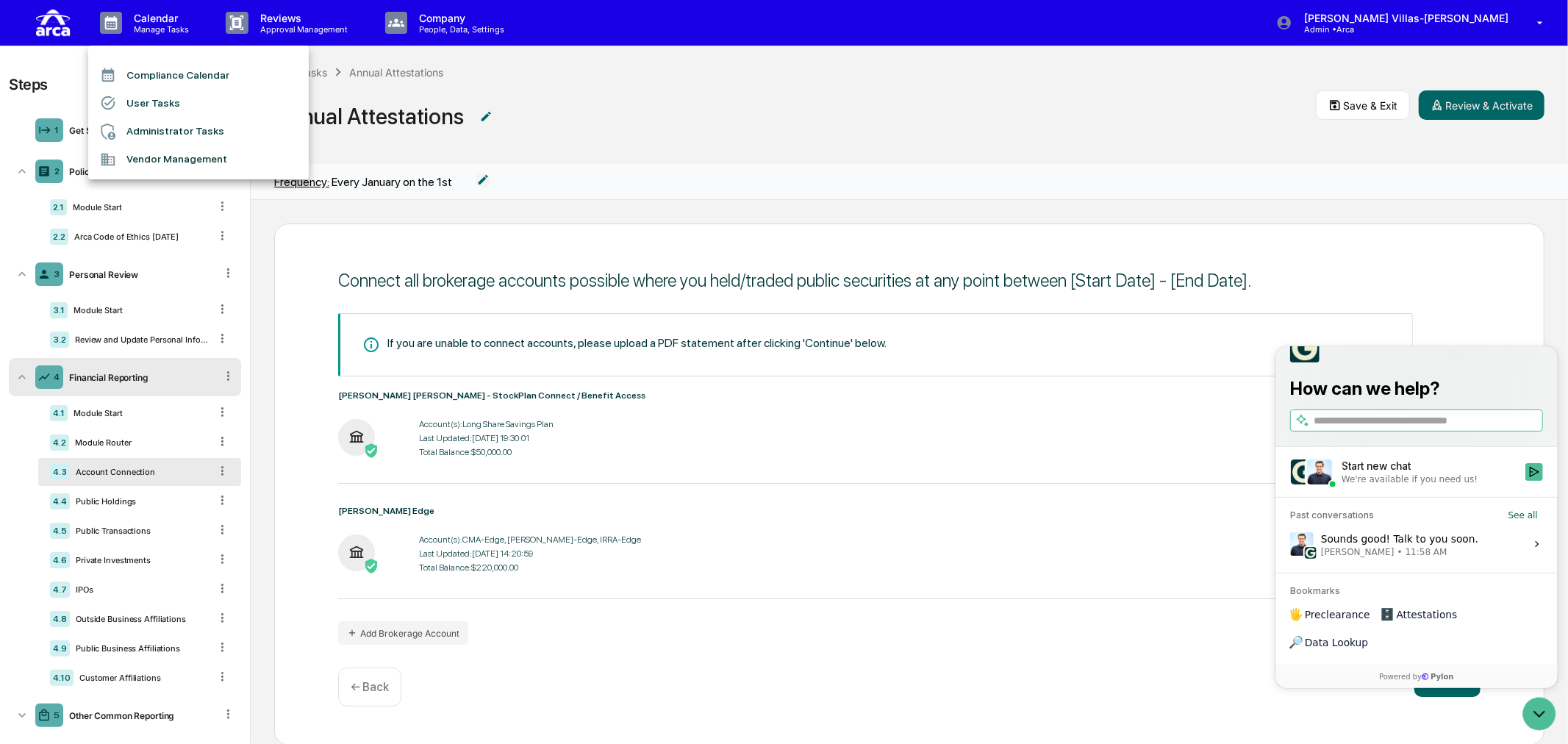
click at [154, 100] on li "User Tasks" at bounding box center [198, 103] width 221 height 28
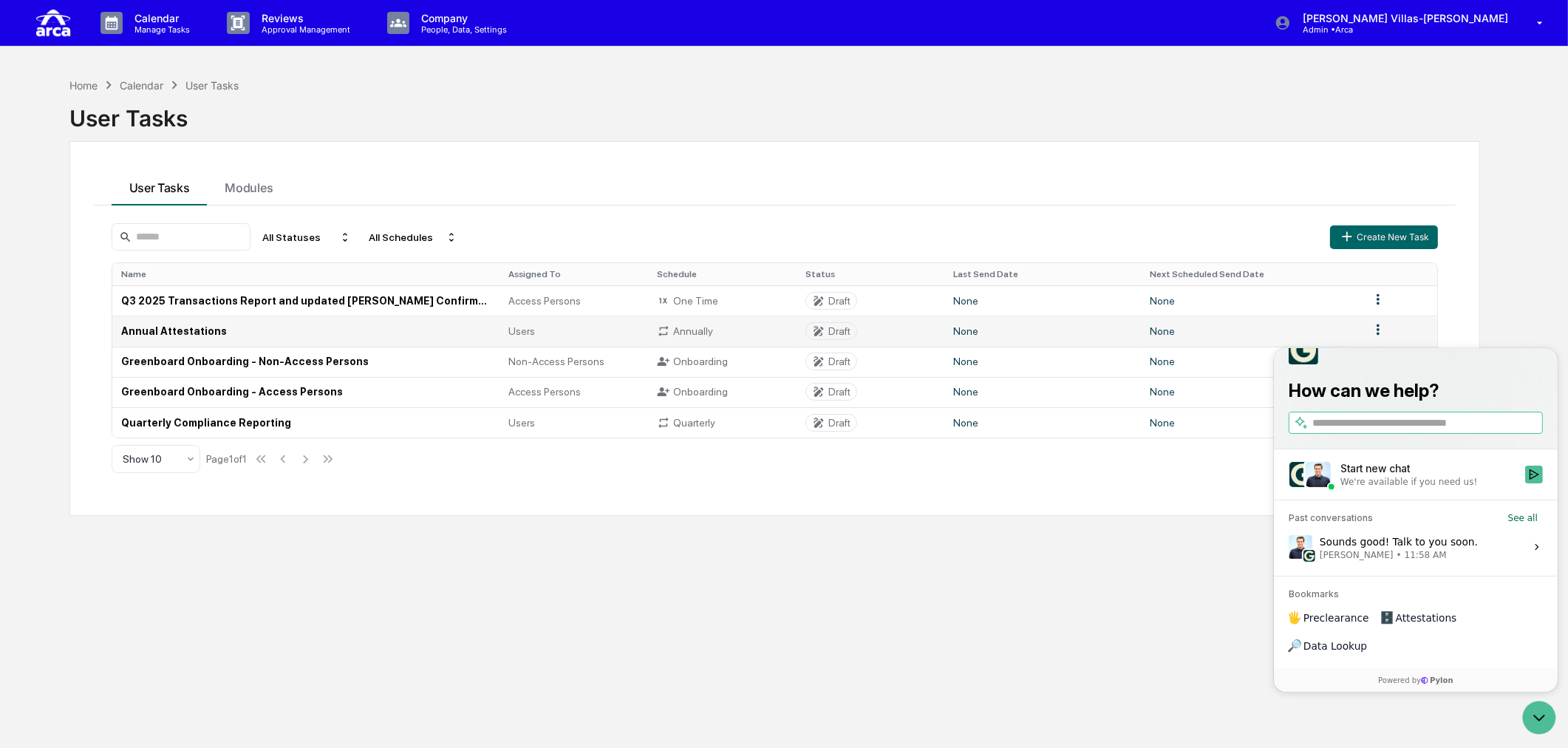
click at [143, 328] on td "Annual Attestations" at bounding box center [307, 330] width 388 height 30
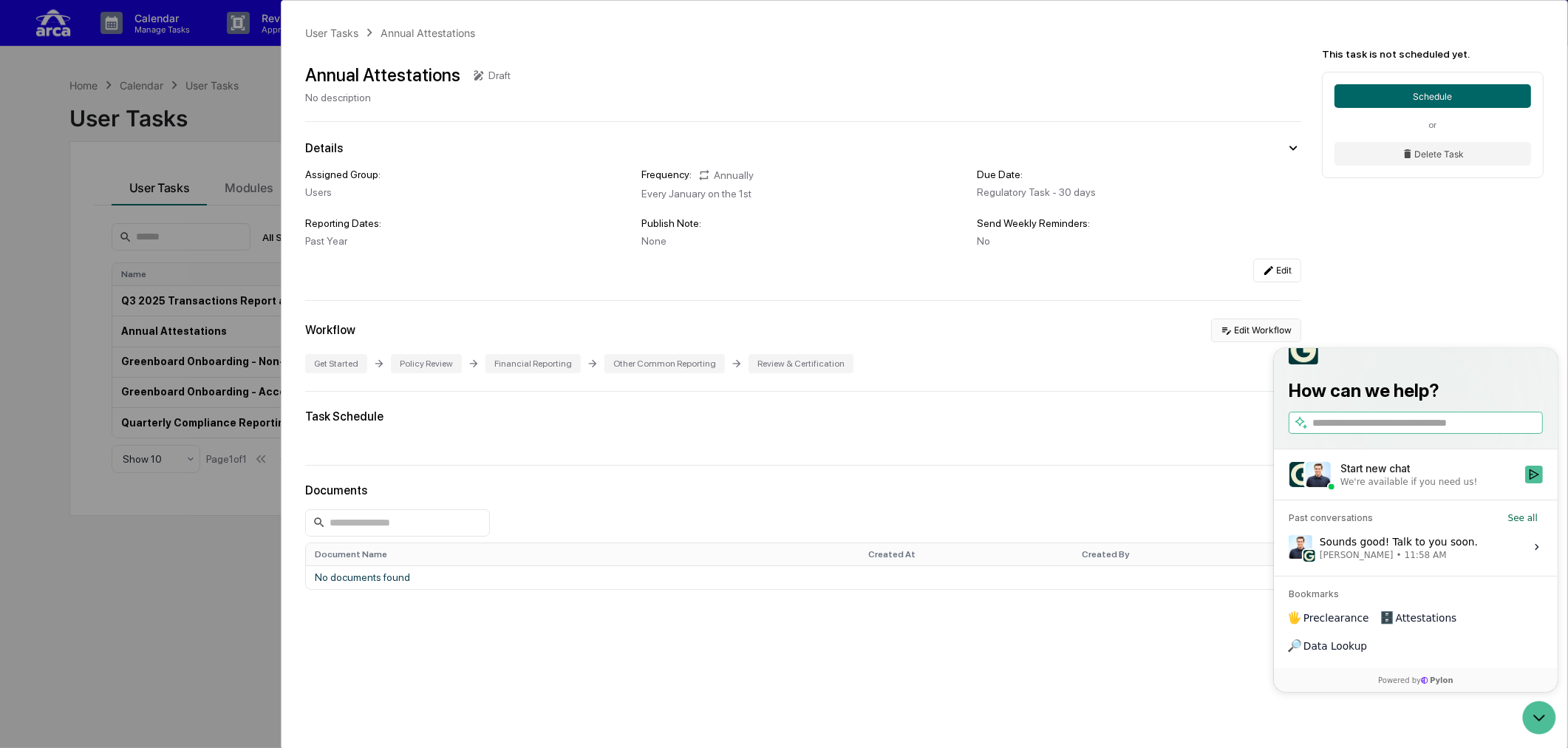
click at [1249, 333] on button "Edit Workflow" at bounding box center [1256, 330] width 90 height 23
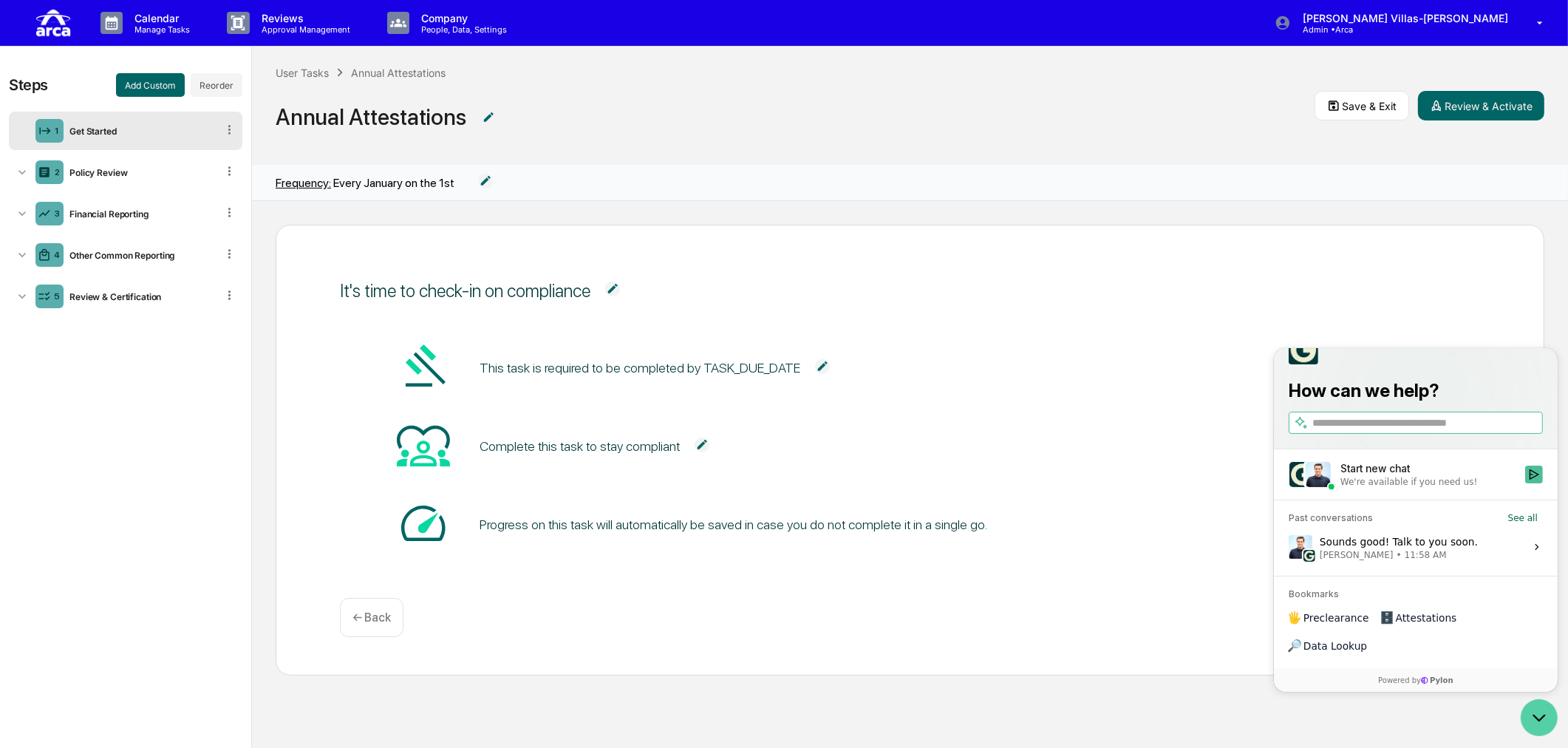
click at [1524, 724] on icon "Open customer support" at bounding box center [1539, 717] width 37 height 37
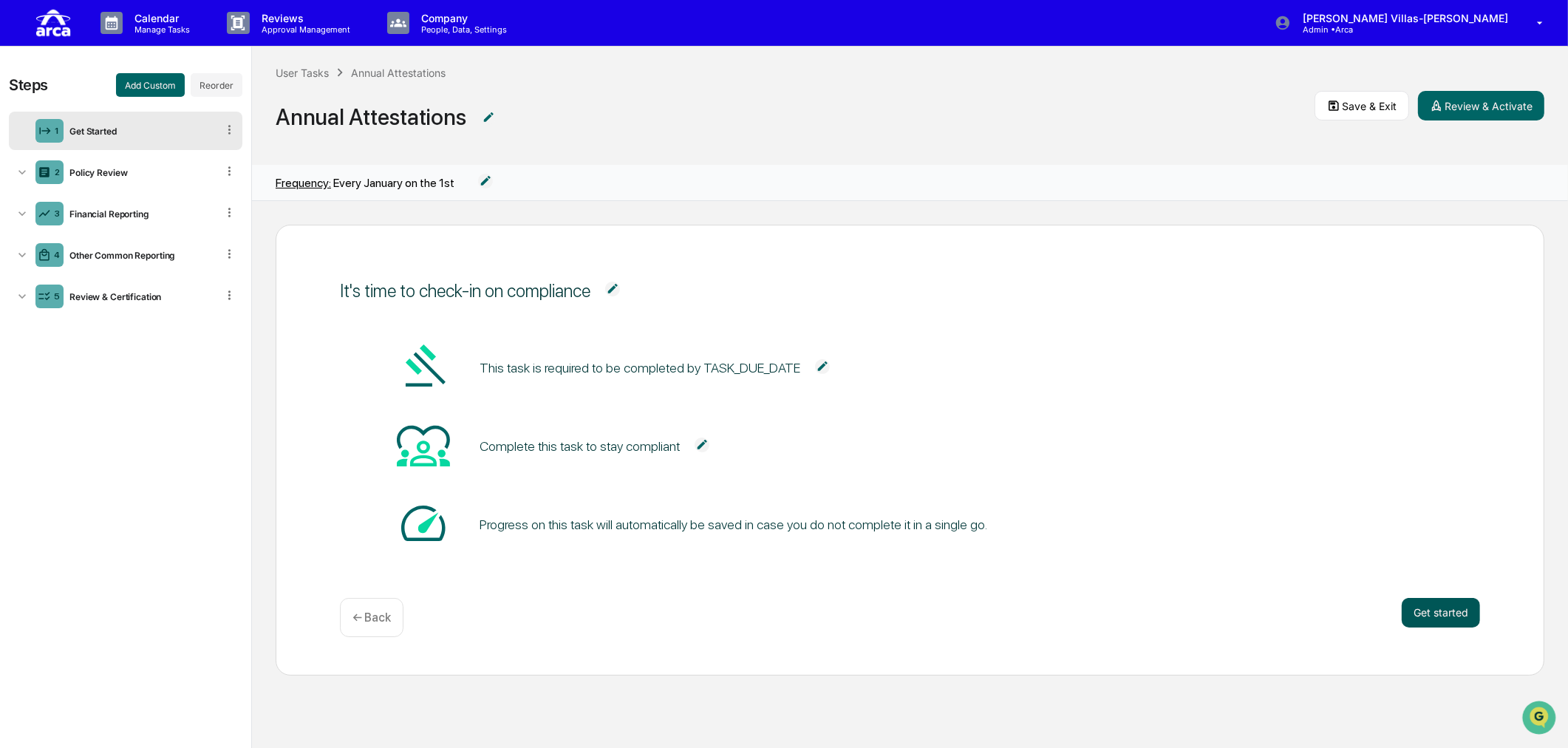
click at [1417, 602] on button "Get started" at bounding box center [1441, 613] width 78 height 29
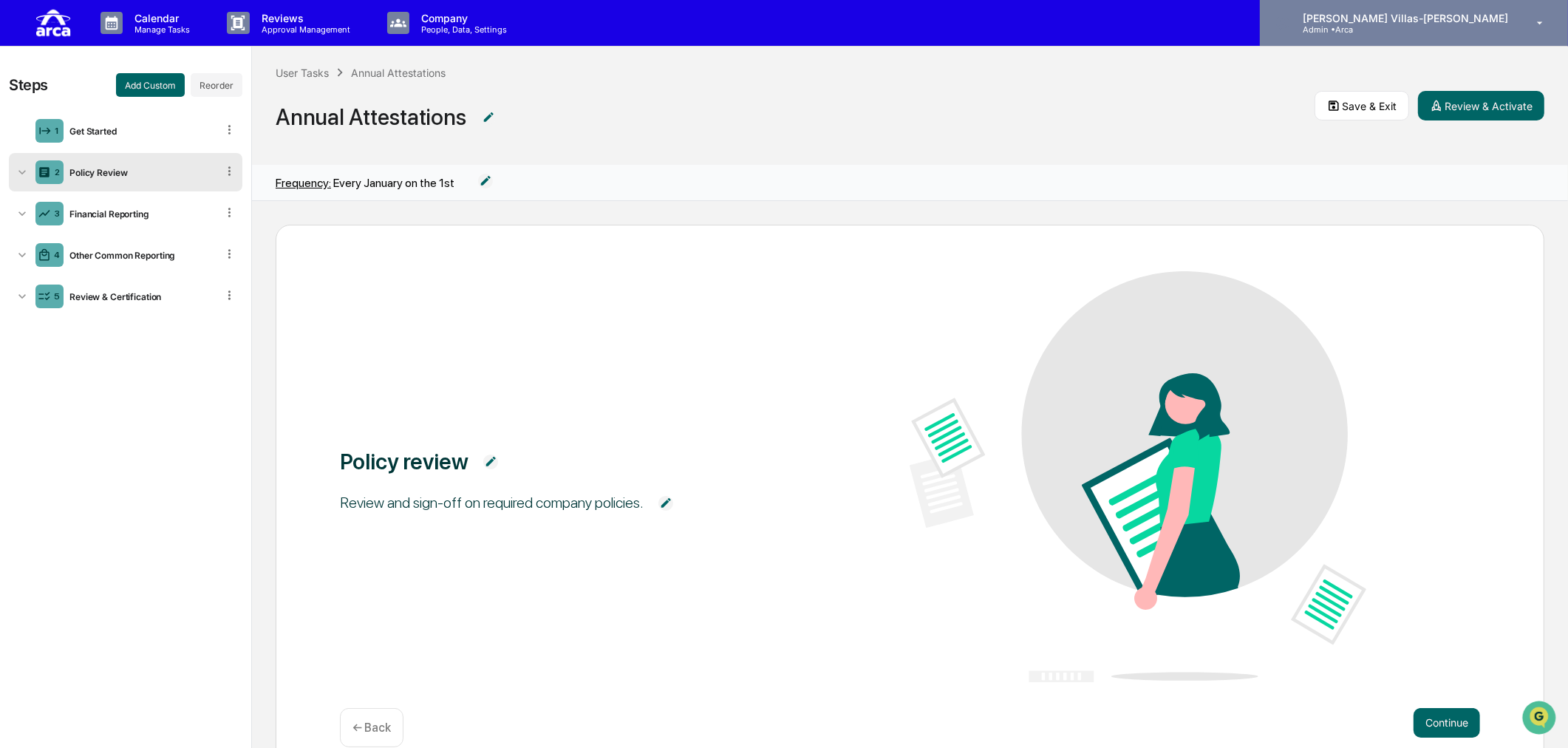
click at [1473, 23] on p "[PERSON_NAME] Villas-[PERSON_NAME]" at bounding box center [1403, 18] width 224 height 13
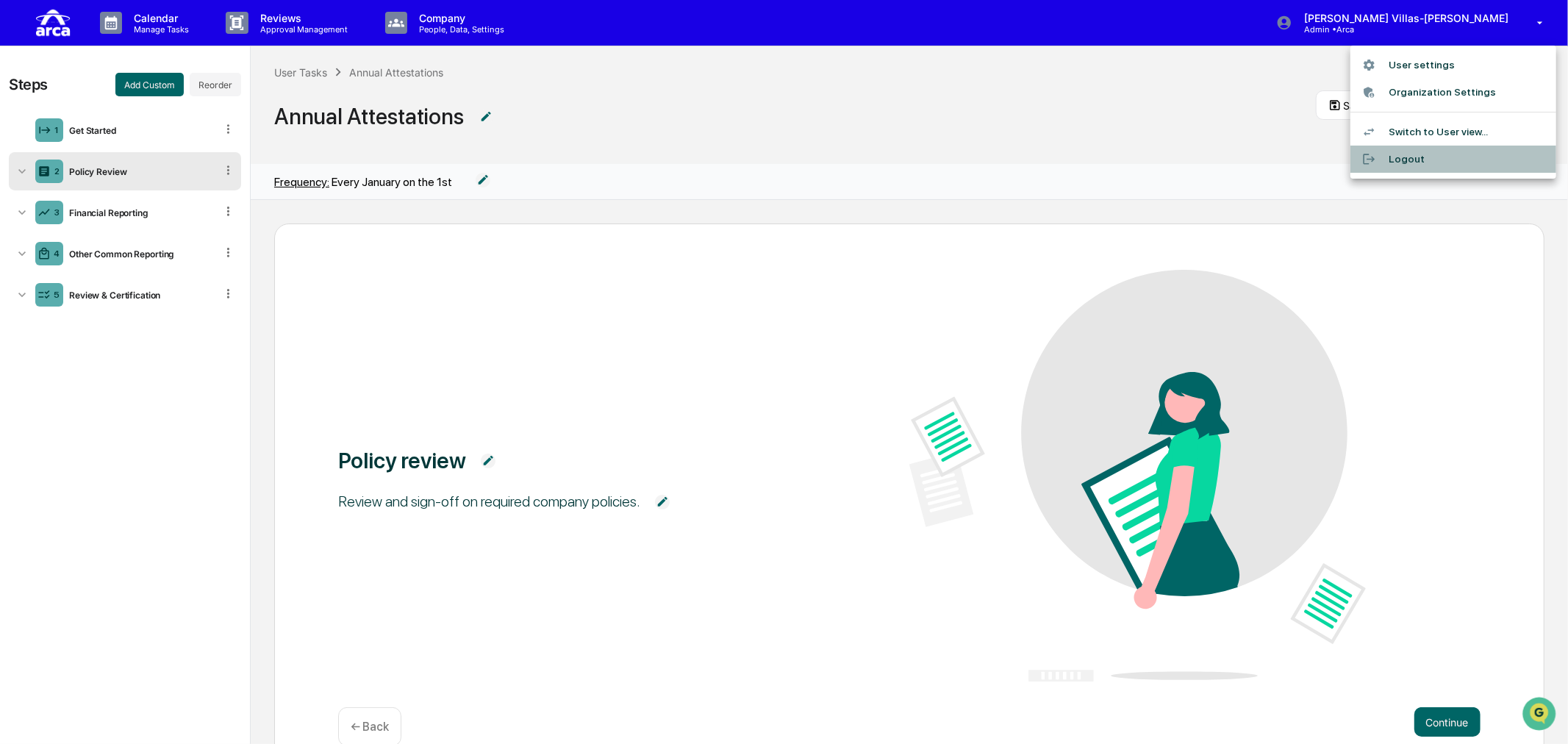
click at [1413, 154] on li "Logout" at bounding box center [1453, 159] width 206 height 28
